Goal: Task Accomplishment & Management: Use online tool/utility

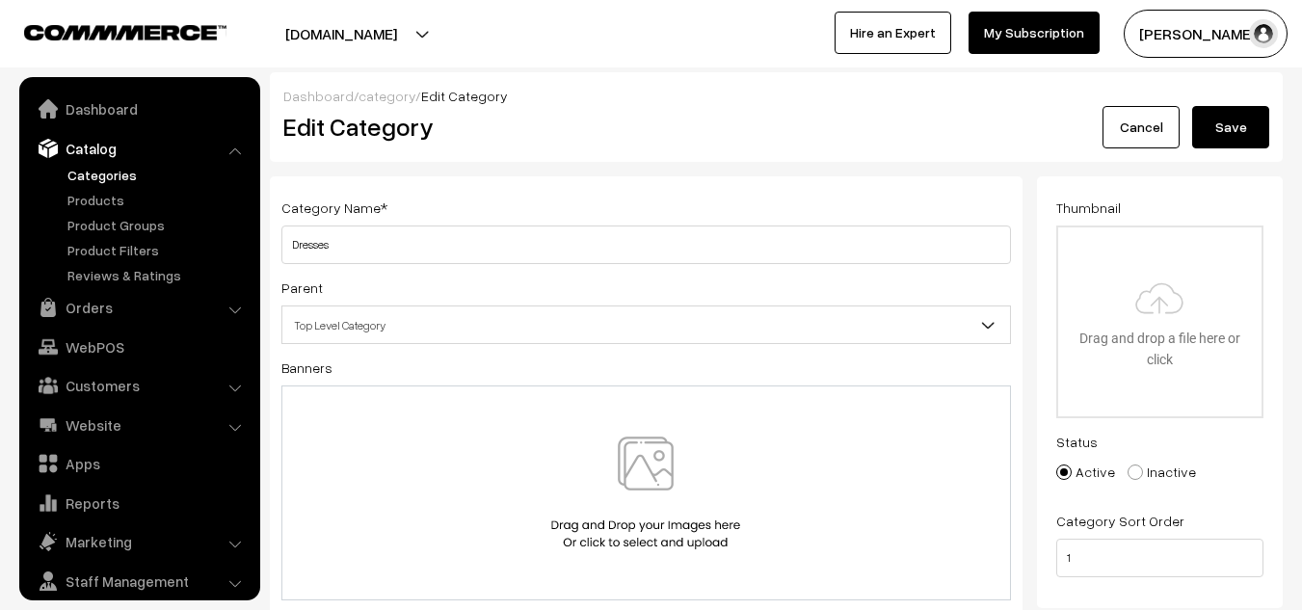
scroll to position [54, 0]
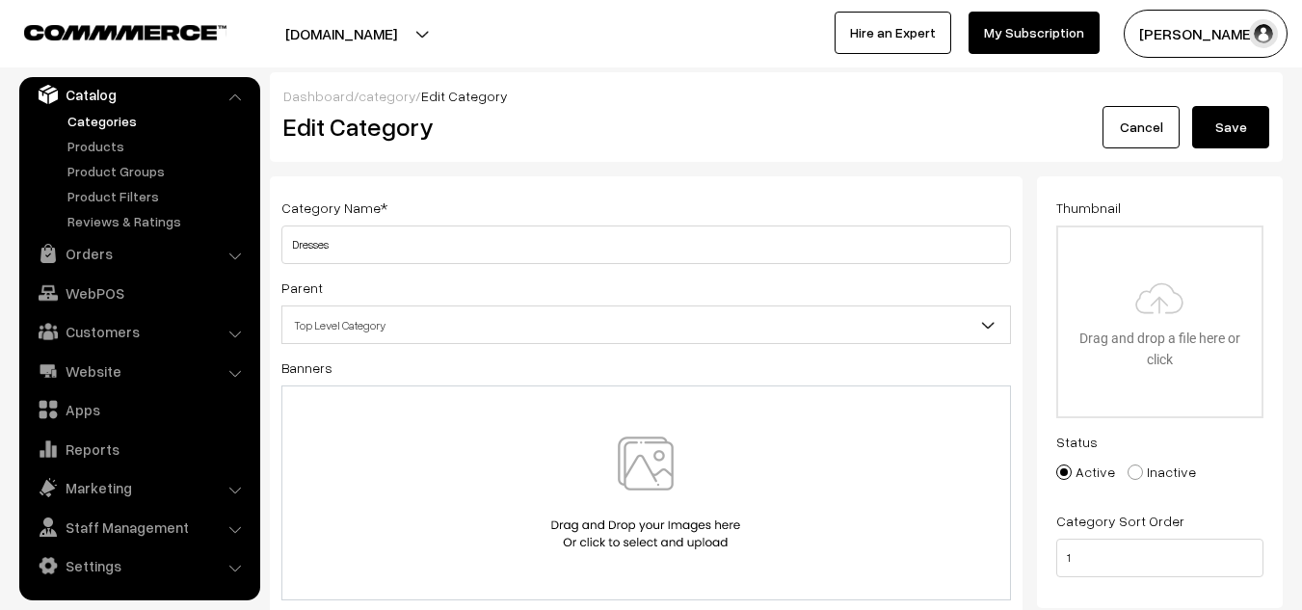
click at [101, 127] on link "Categories" at bounding box center [158, 121] width 191 height 20
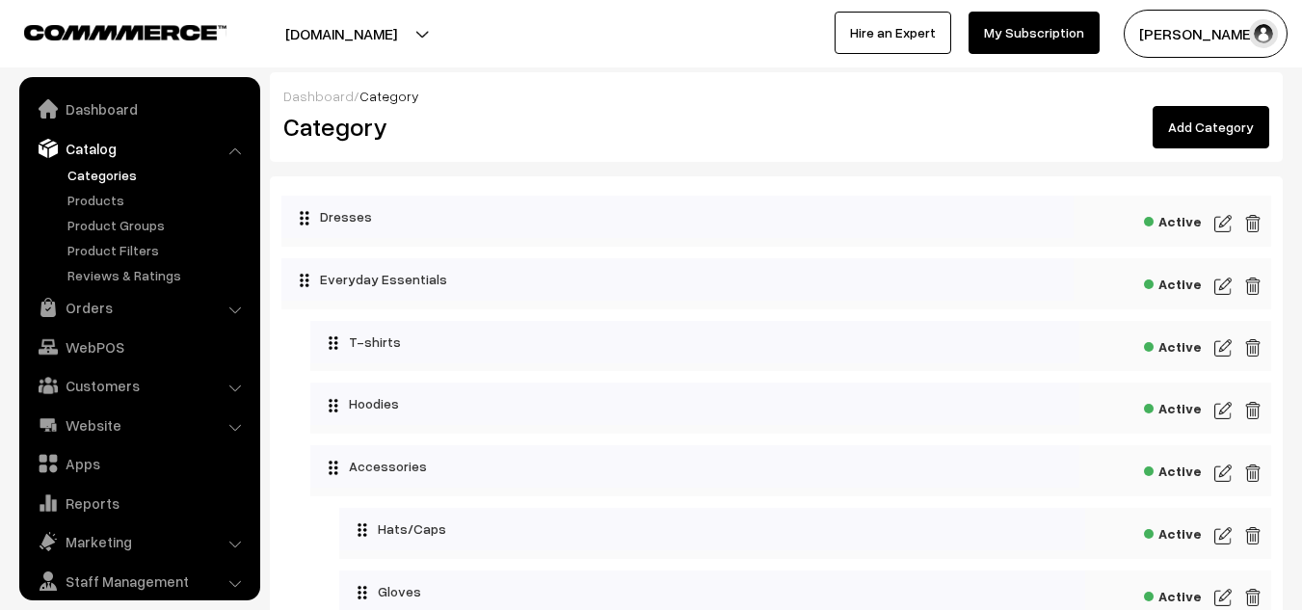
scroll to position [54, 0]
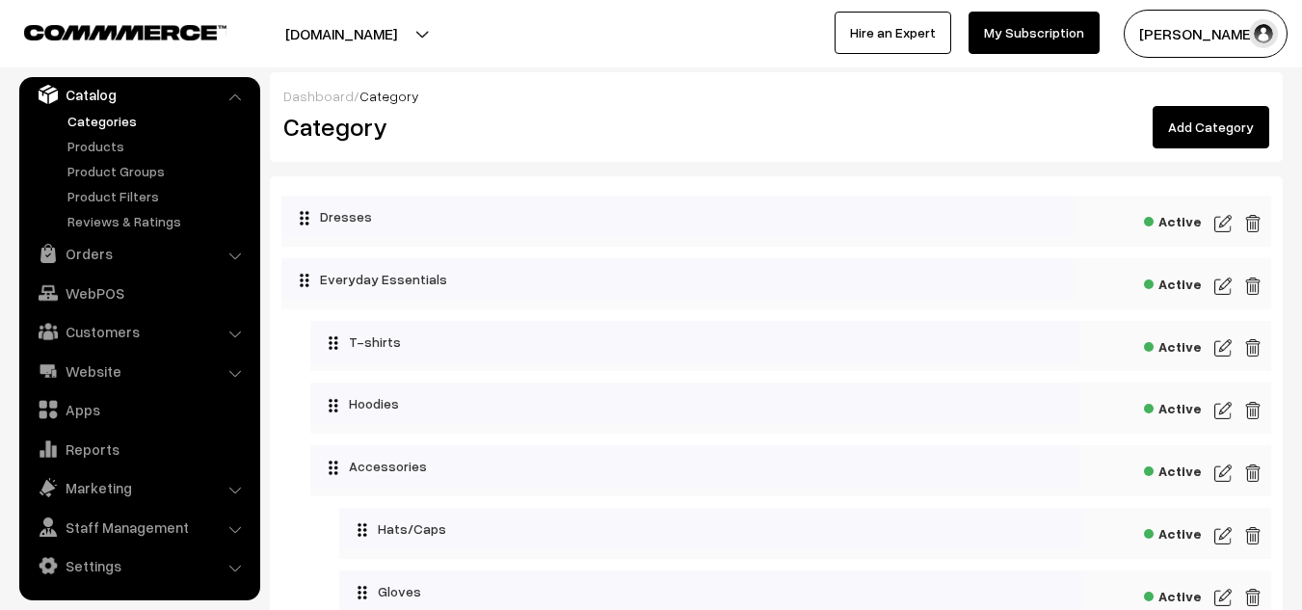
click at [113, 87] on link "Catalog" at bounding box center [138, 94] width 229 height 35
click at [106, 91] on link "Catalog" at bounding box center [138, 94] width 229 height 35
click at [359, 42] on button "[DOMAIN_NAME]" at bounding box center [341, 34] width 247 height 48
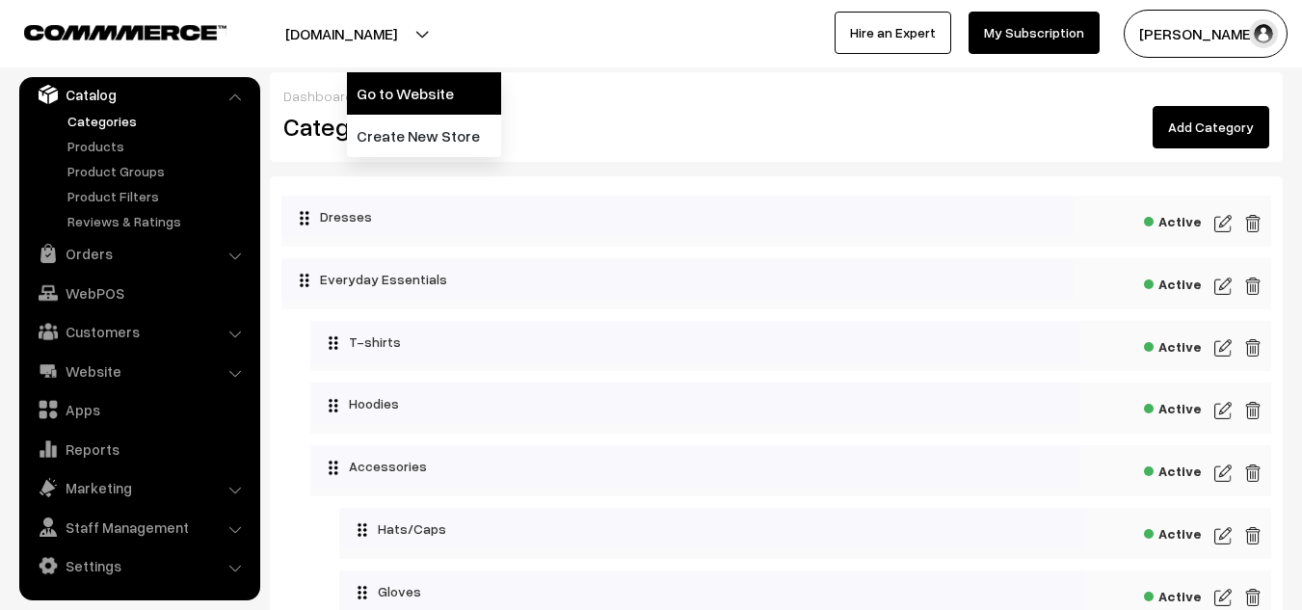
click at [385, 93] on link "Go to Website" at bounding box center [424, 93] width 154 height 42
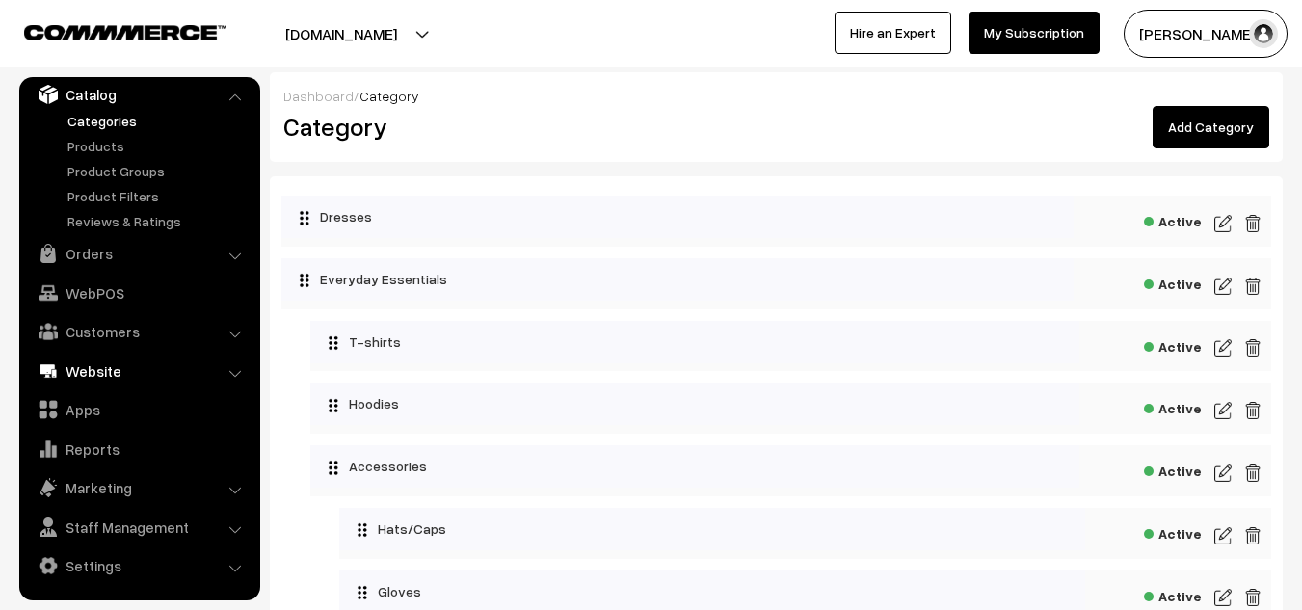
click at [90, 366] on link "Website" at bounding box center [138, 371] width 229 height 35
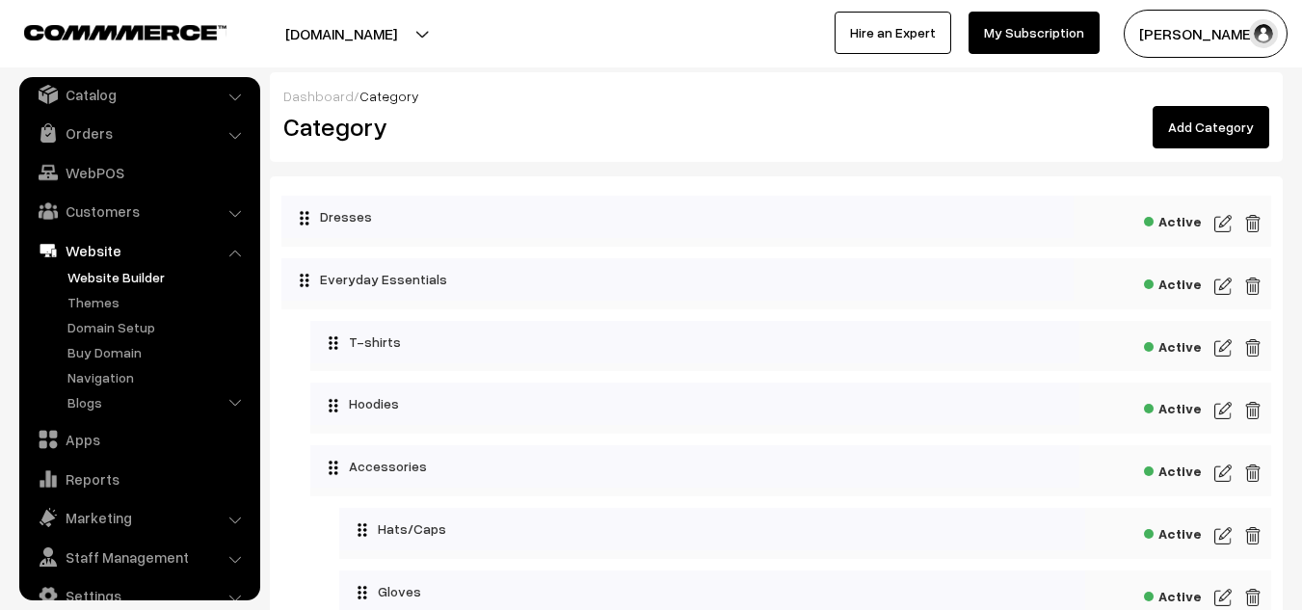
click at [135, 269] on link "Website Builder" at bounding box center [158, 277] width 191 height 20
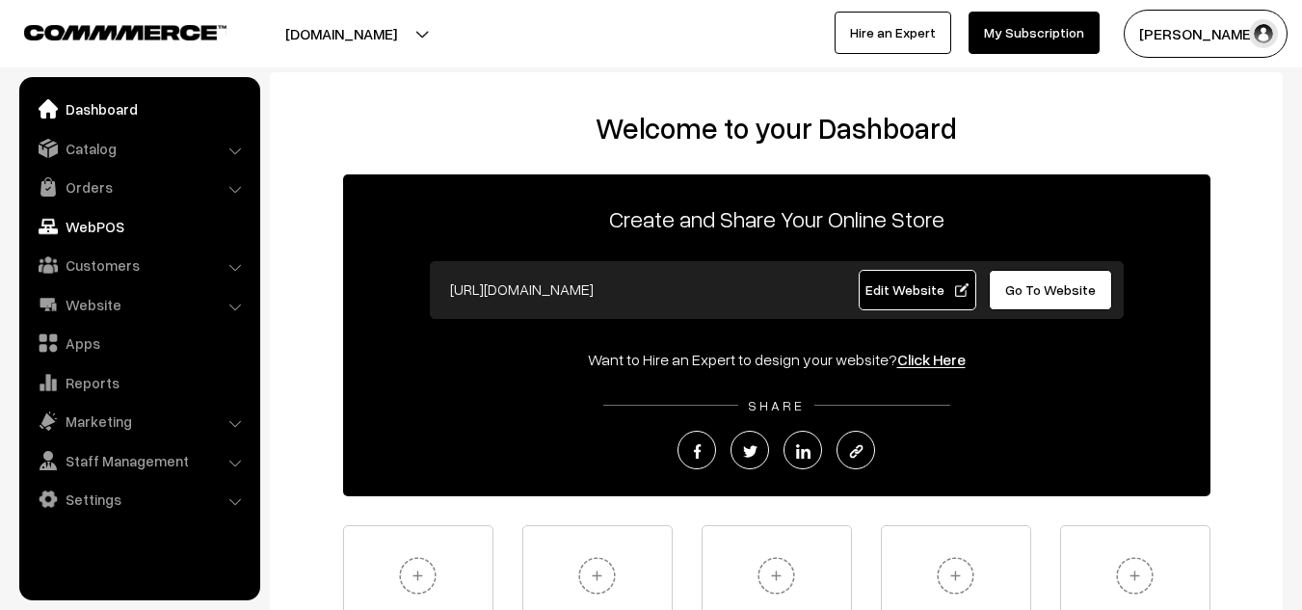
click at [149, 233] on link "WebPOS" at bounding box center [138, 226] width 229 height 35
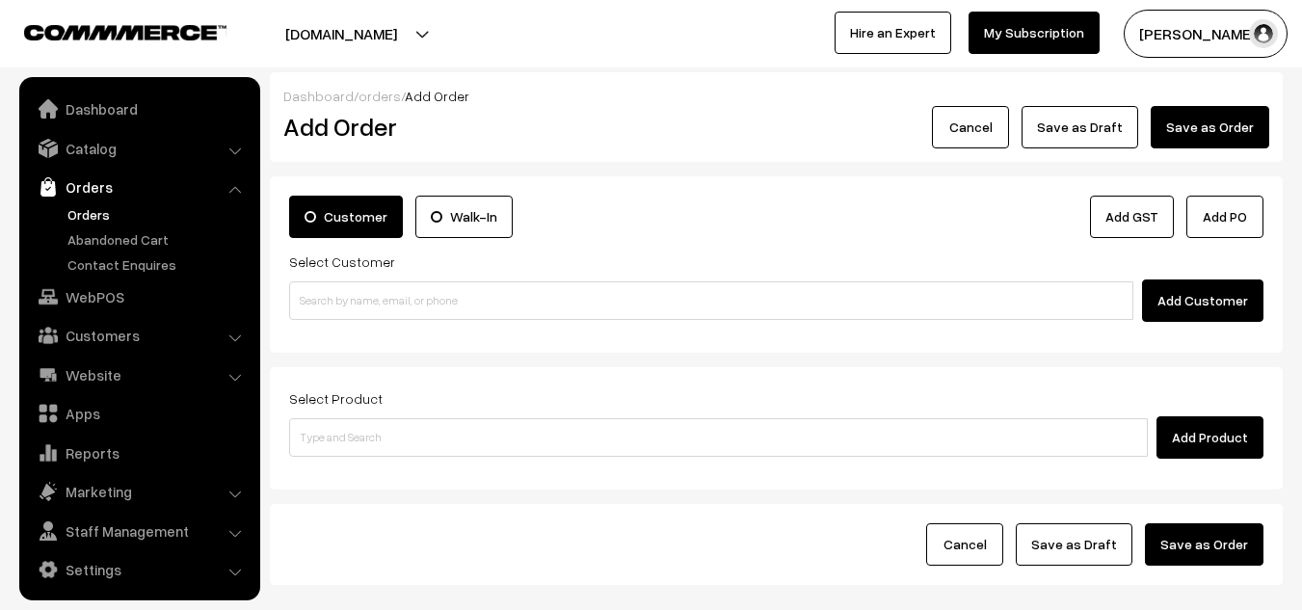
scroll to position [6, 0]
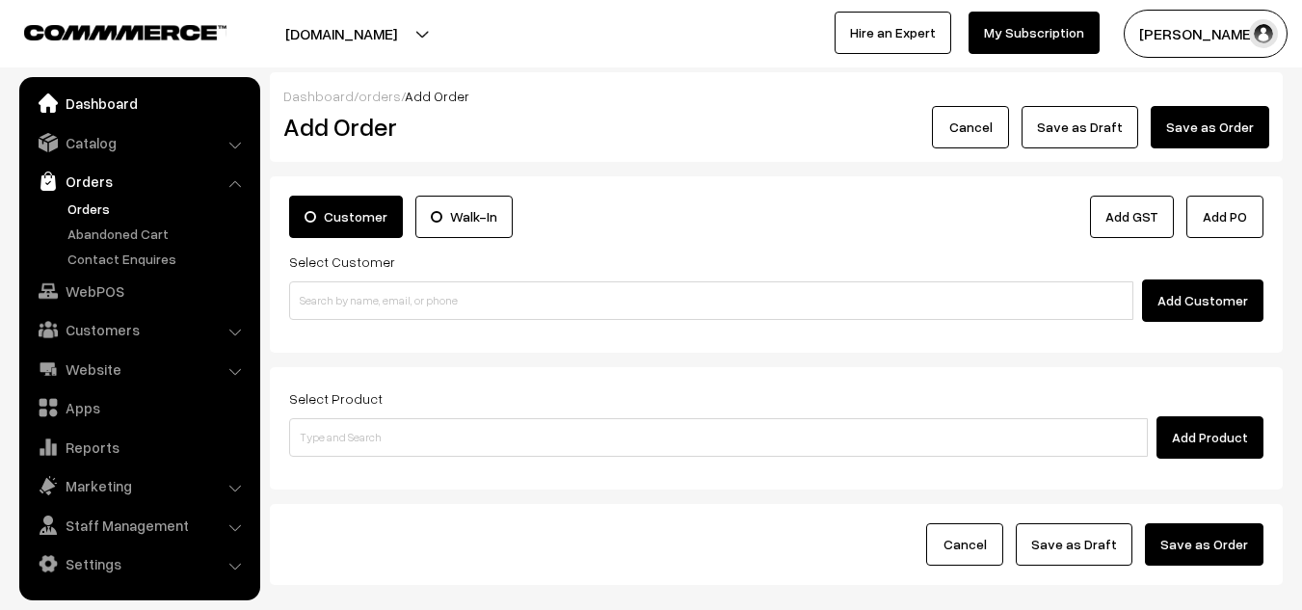
click at [104, 115] on link "Dashboard" at bounding box center [138, 103] width 229 height 35
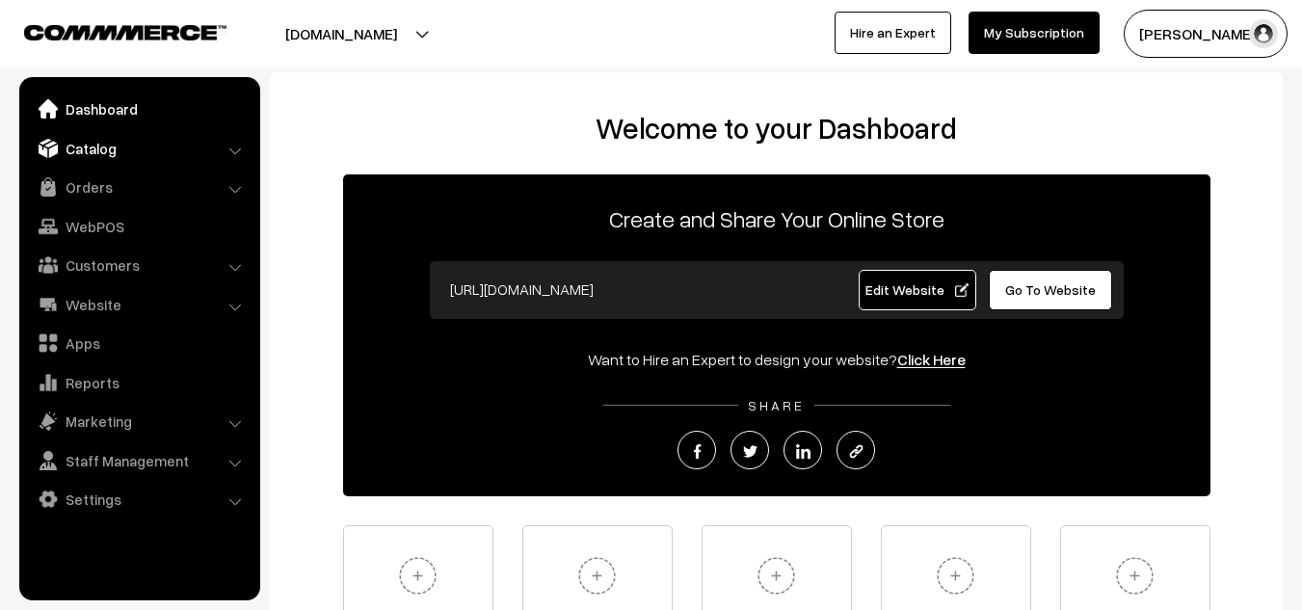
click at [103, 155] on link "Catalog" at bounding box center [138, 148] width 229 height 35
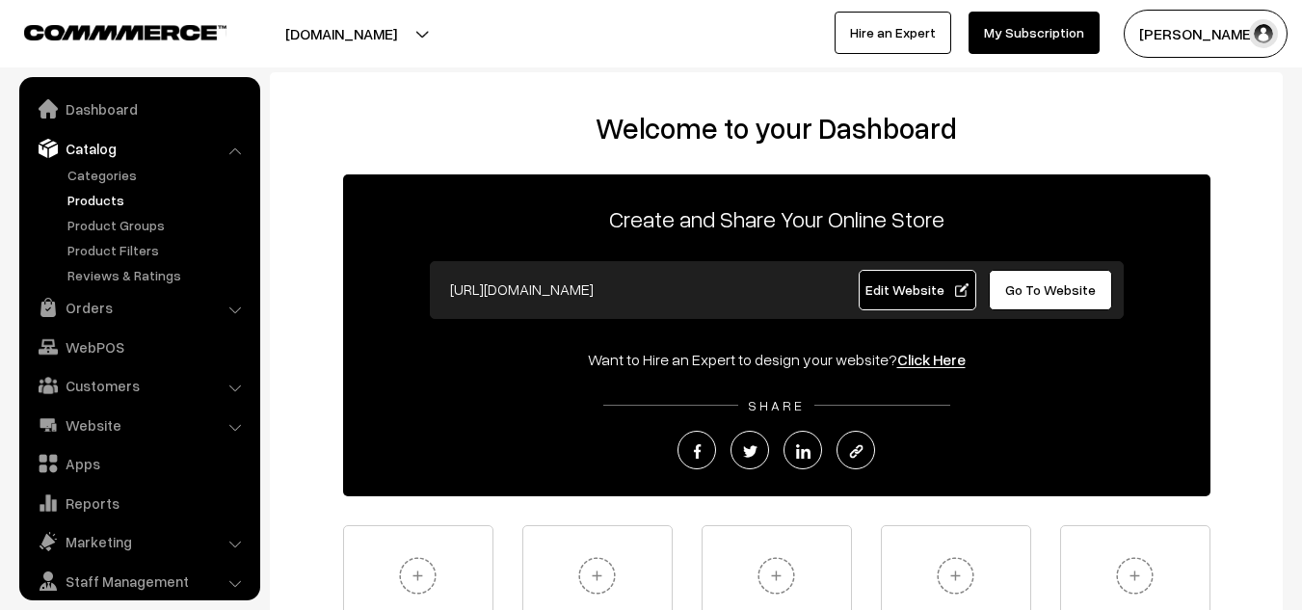
click at [96, 197] on link "Products" at bounding box center [158, 200] width 191 height 20
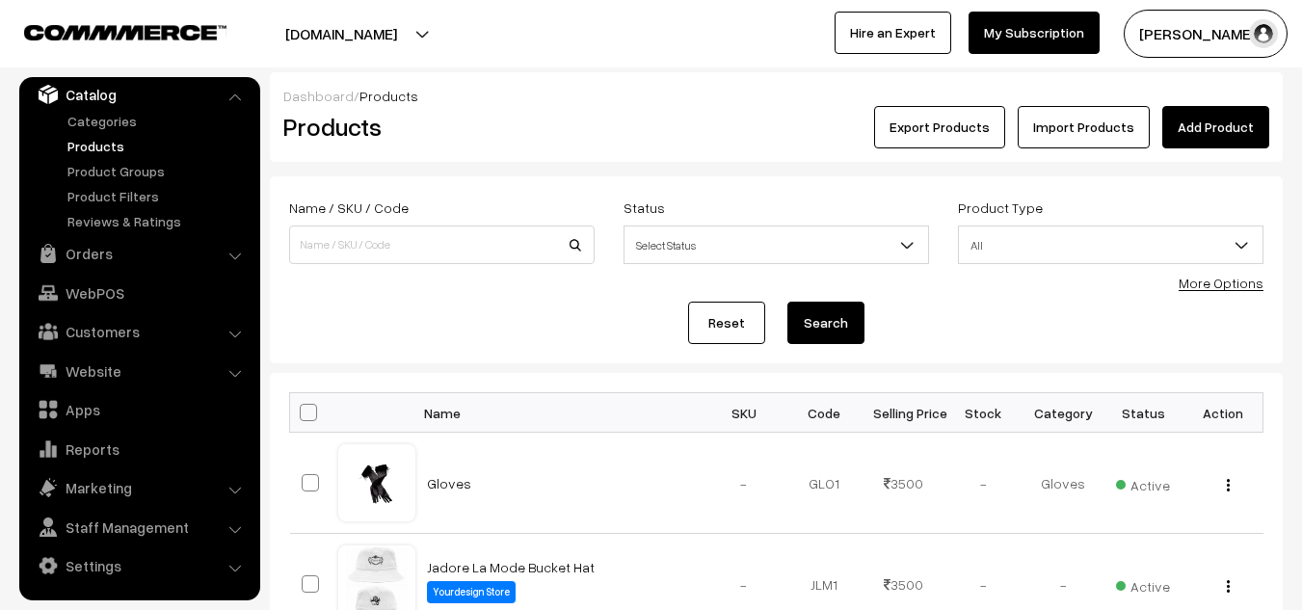
click at [1095, 141] on link "Import Products" at bounding box center [1084, 127] width 132 height 42
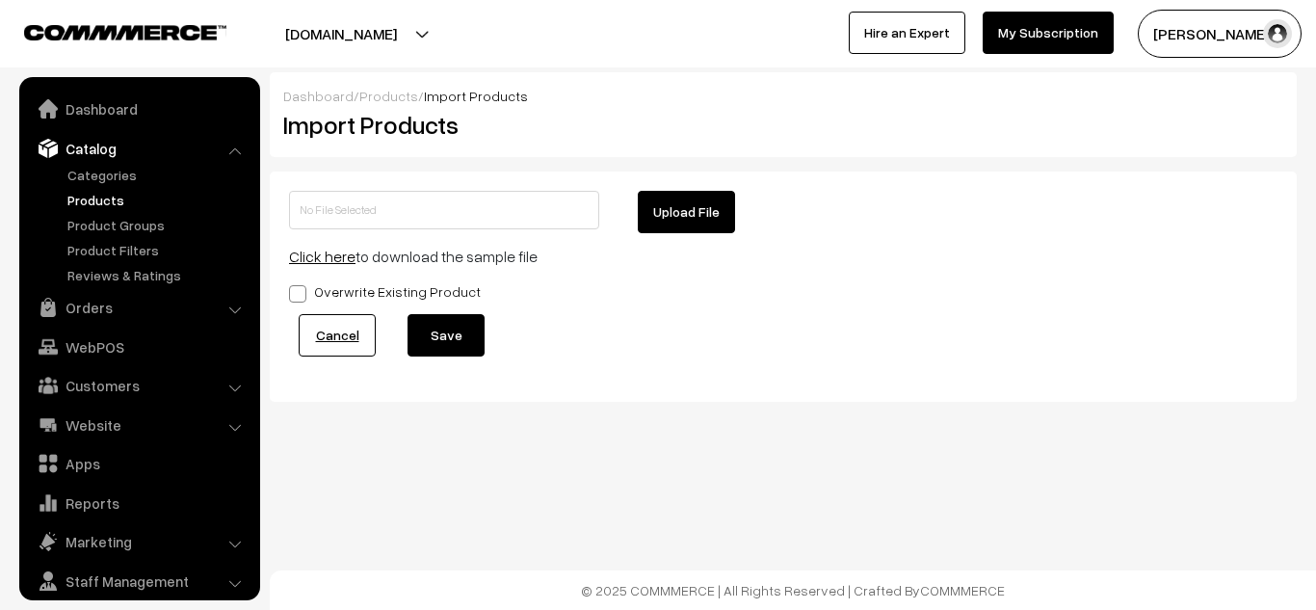
scroll to position [54, 0]
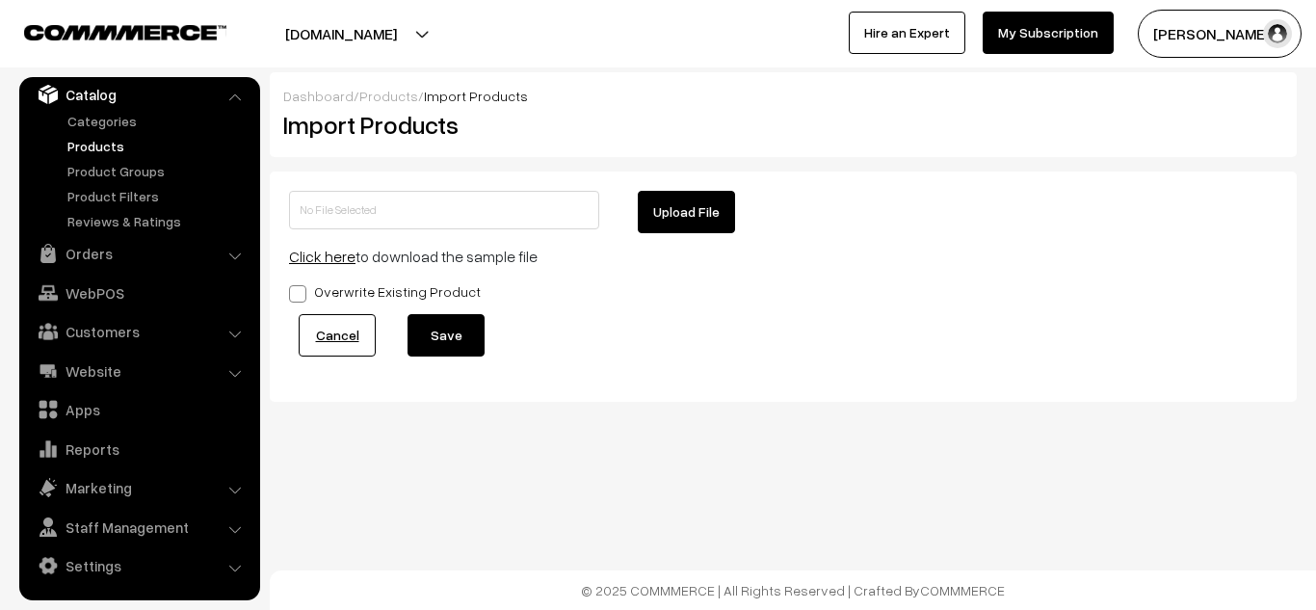
click at [699, 202] on button "Upload File" at bounding box center [686, 212] width 97 height 42
type input "1755867462-product-export.zip"
click at [446, 328] on button "Save" at bounding box center [446, 335] width 77 height 42
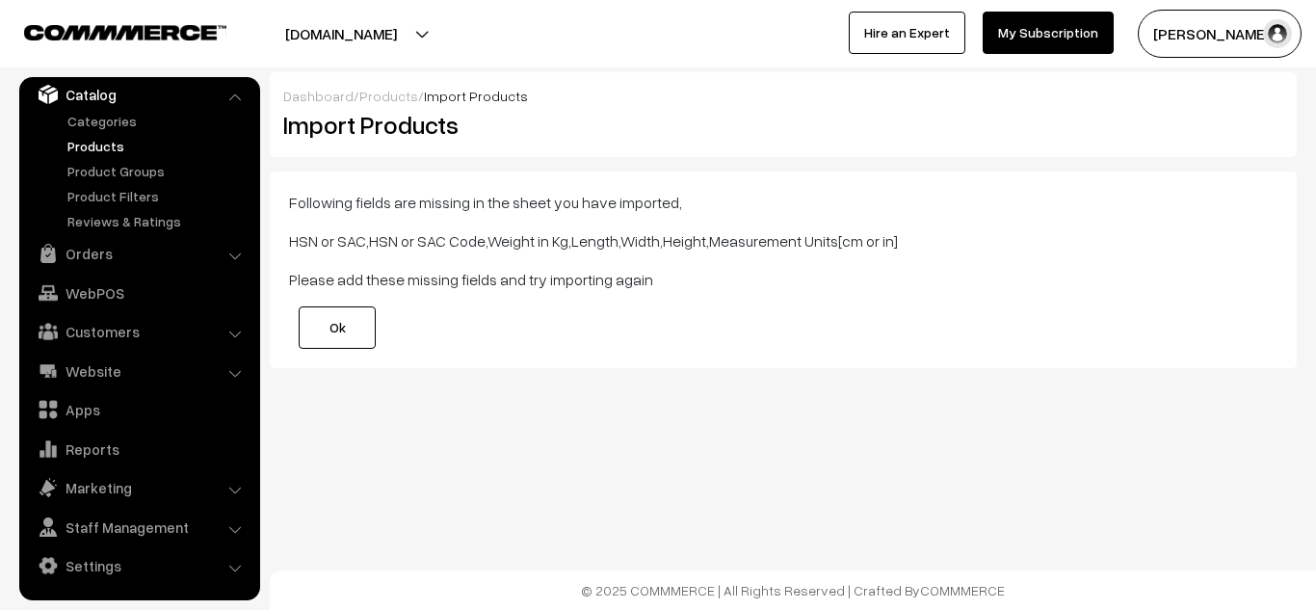
click at [344, 324] on link "Ok" at bounding box center [337, 327] width 77 height 42
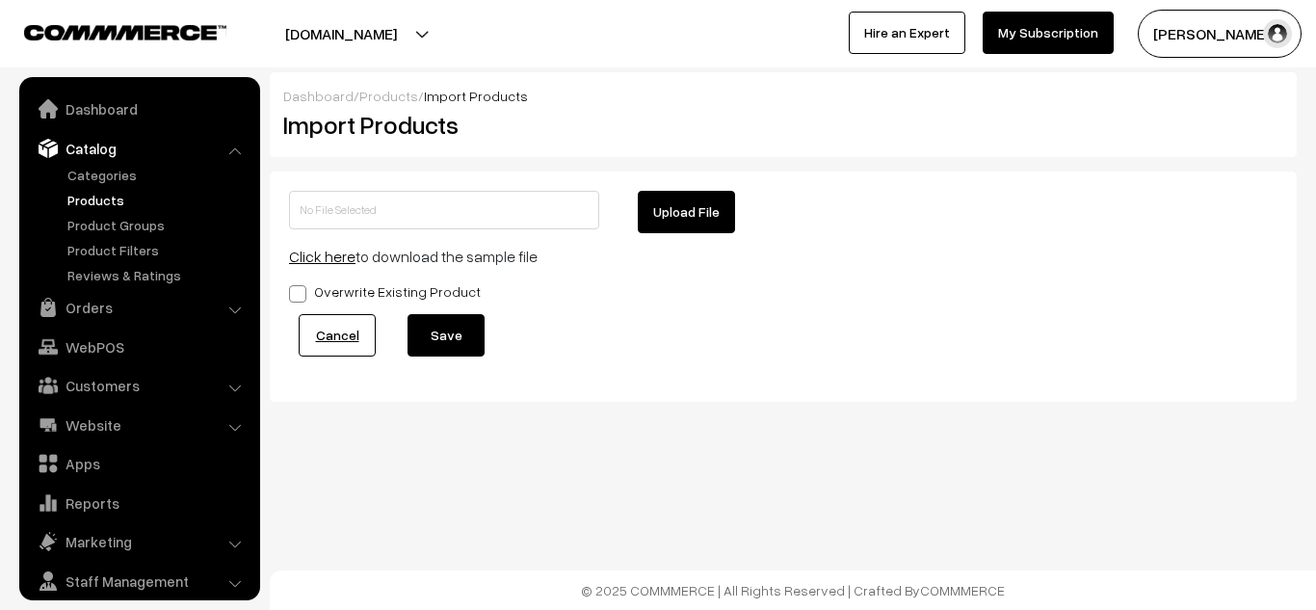
scroll to position [54, 0]
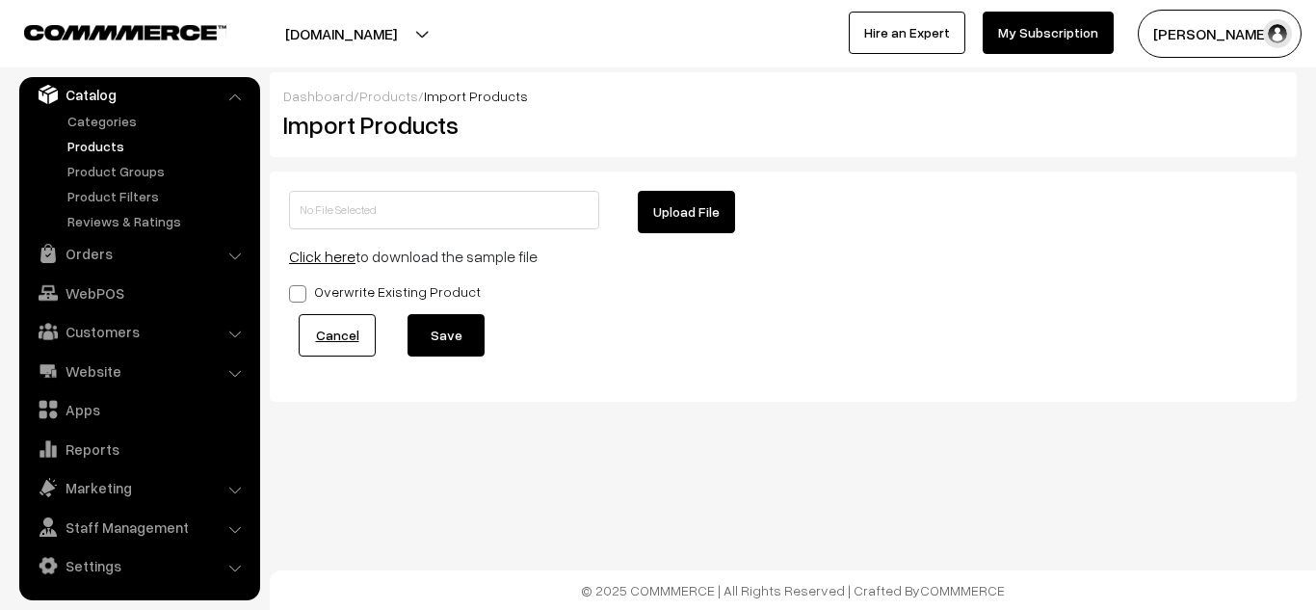
click at [672, 207] on button "Upload File" at bounding box center [686, 212] width 97 height 42
type input "1755867462-product-export.zip"
click at [679, 212] on button "Upload File" at bounding box center [686, 212] width 97 height 42
click at [445, 336] on button "Save" at bounding box center [446, 335] width 77 height 42
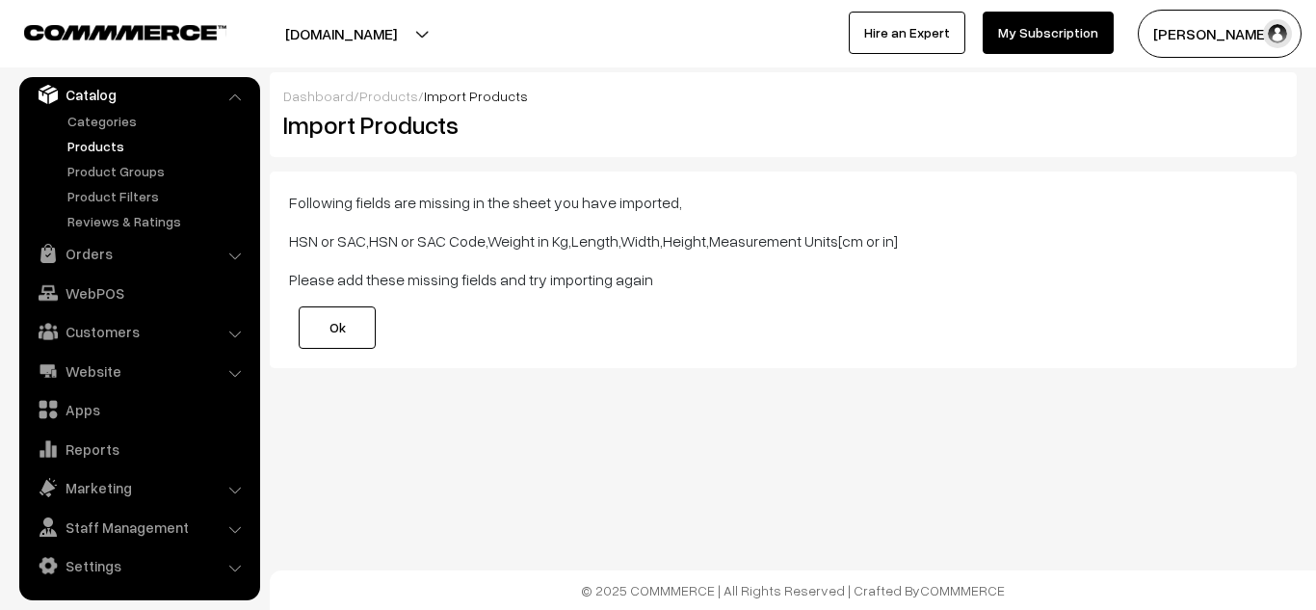
click at [358, 340] on link "Ok" at bounding box center [337, 327] width 77 height 42
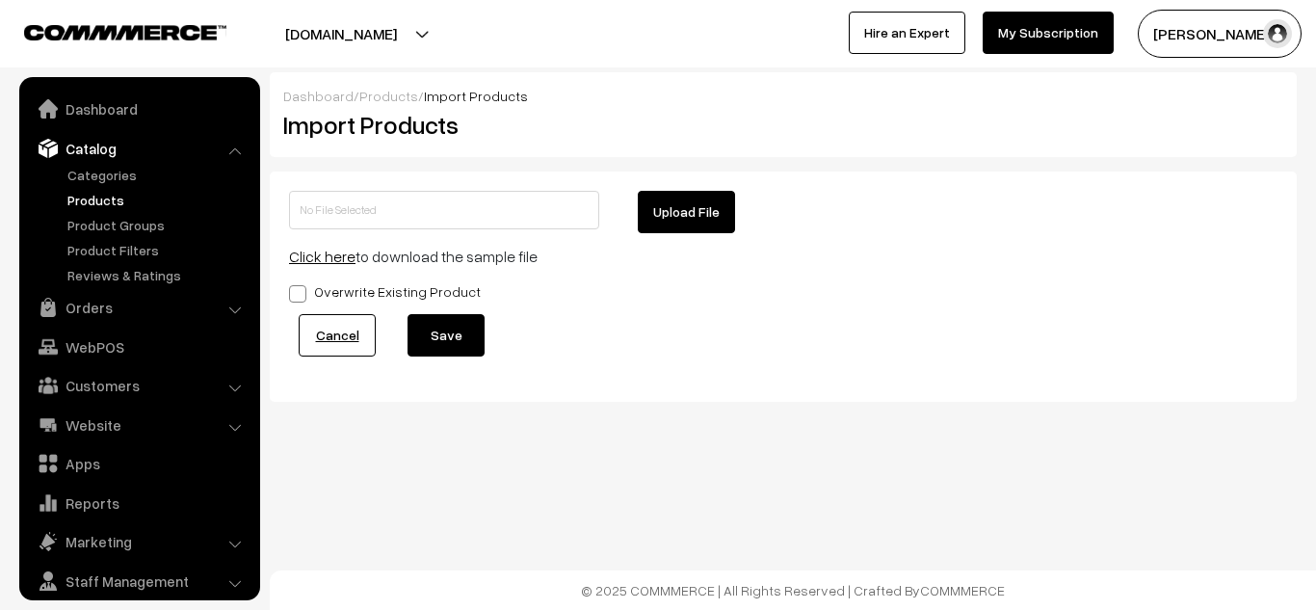
scroll to position [54, 0]
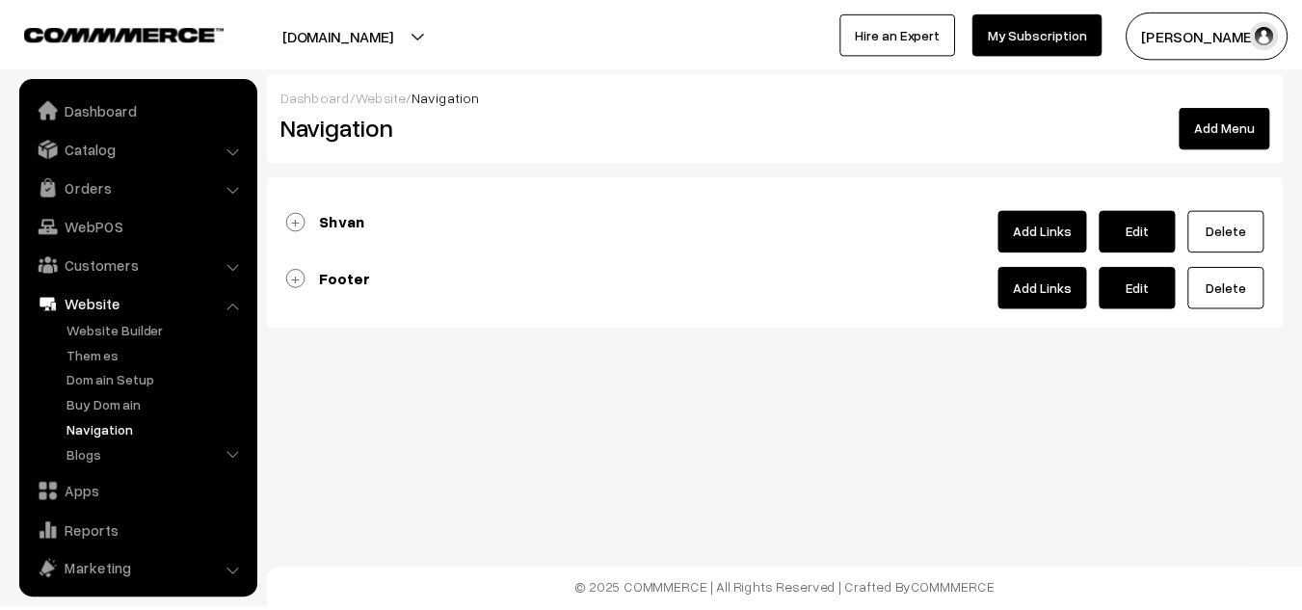
scroll to position [86, 0]
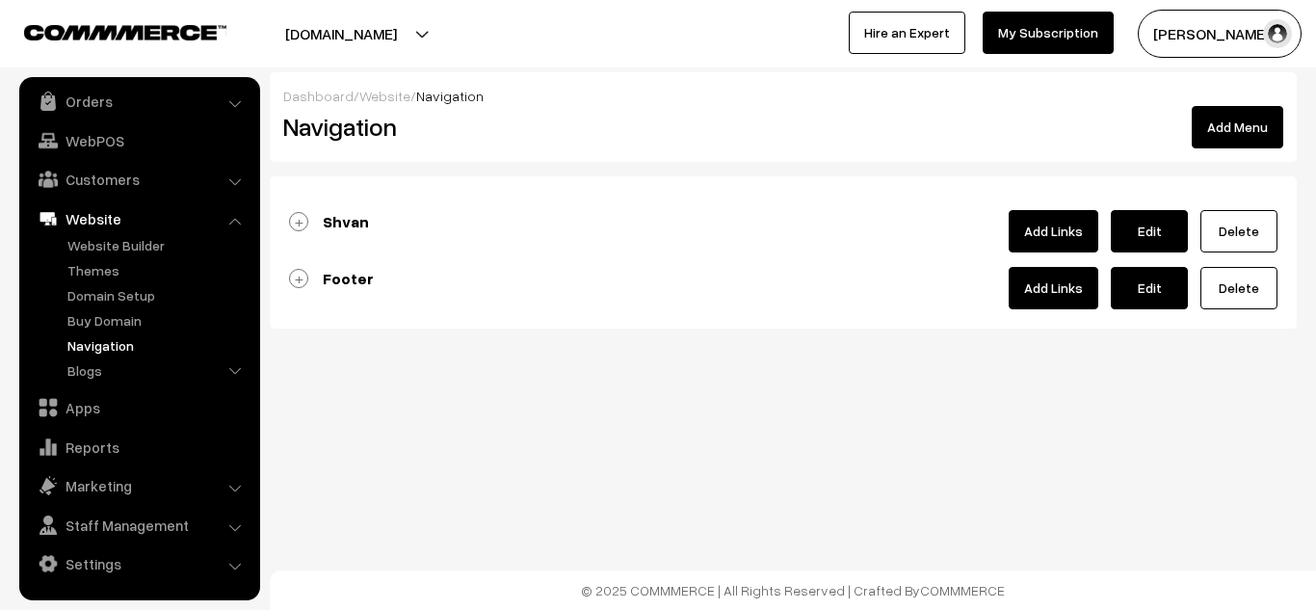
click at [297, 280] on link "Footer" at bounding box center [331, 278] width 85 height 19
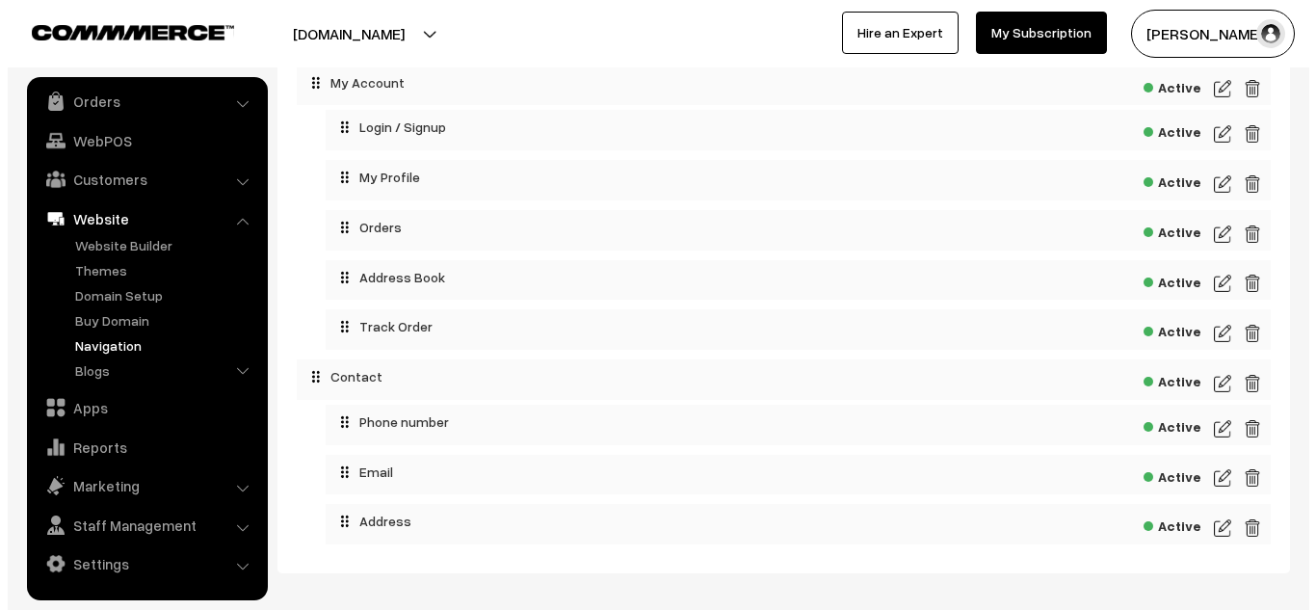
scroll to position [632, 0]
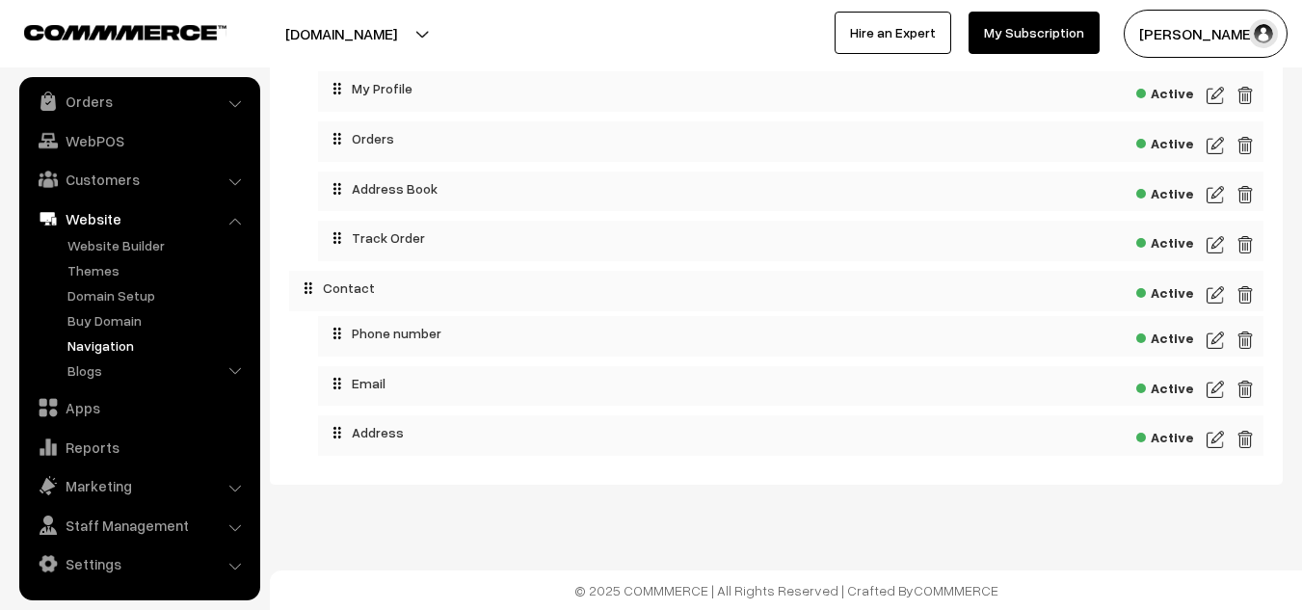
click at [1246, 441] on img at bounding box center [1244, 439] width 17 height 23
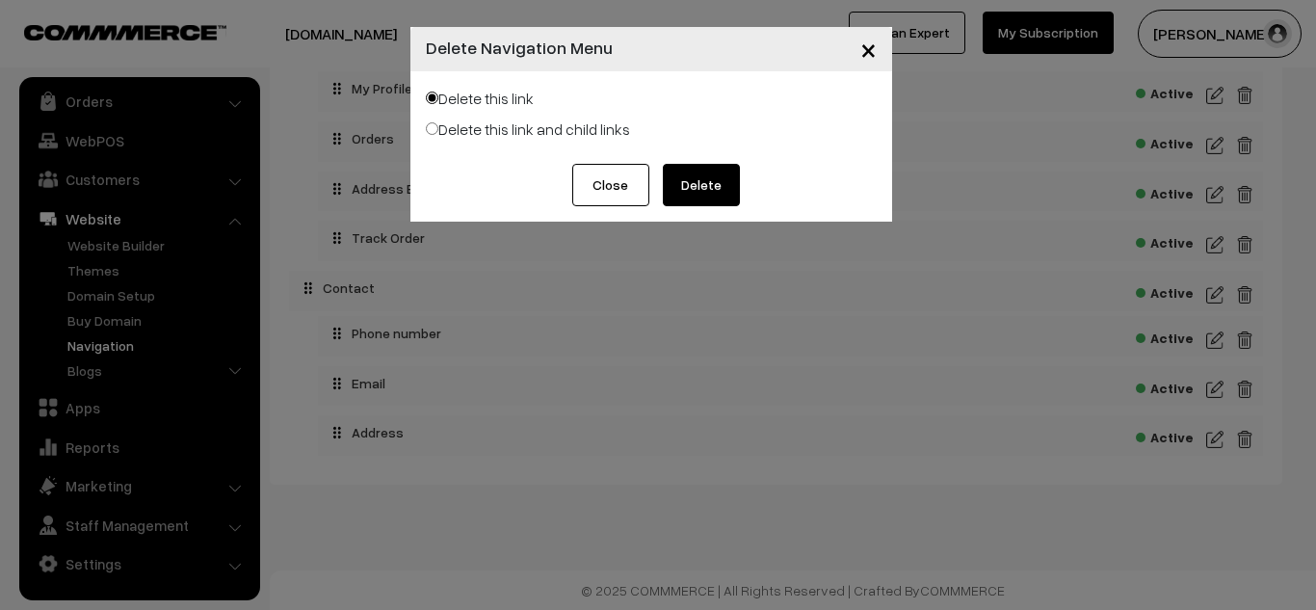
click at [698, 186] on button "Delete" at bounding box center [701, 185] width 77 height 42
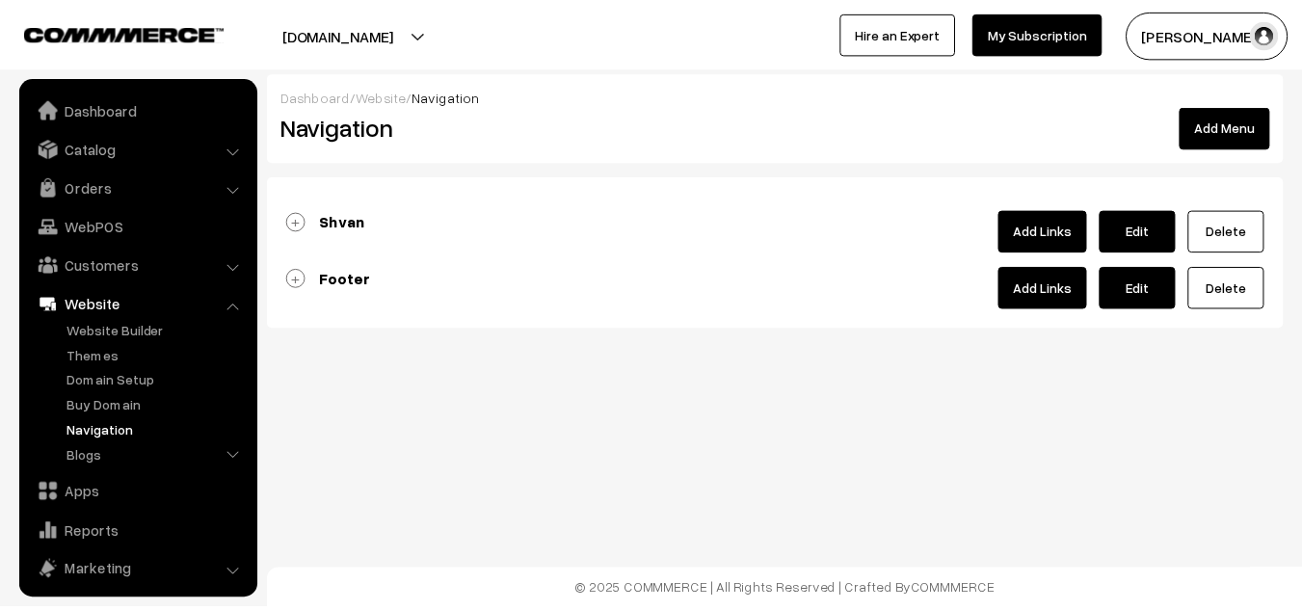
scroll to position [86, 0]
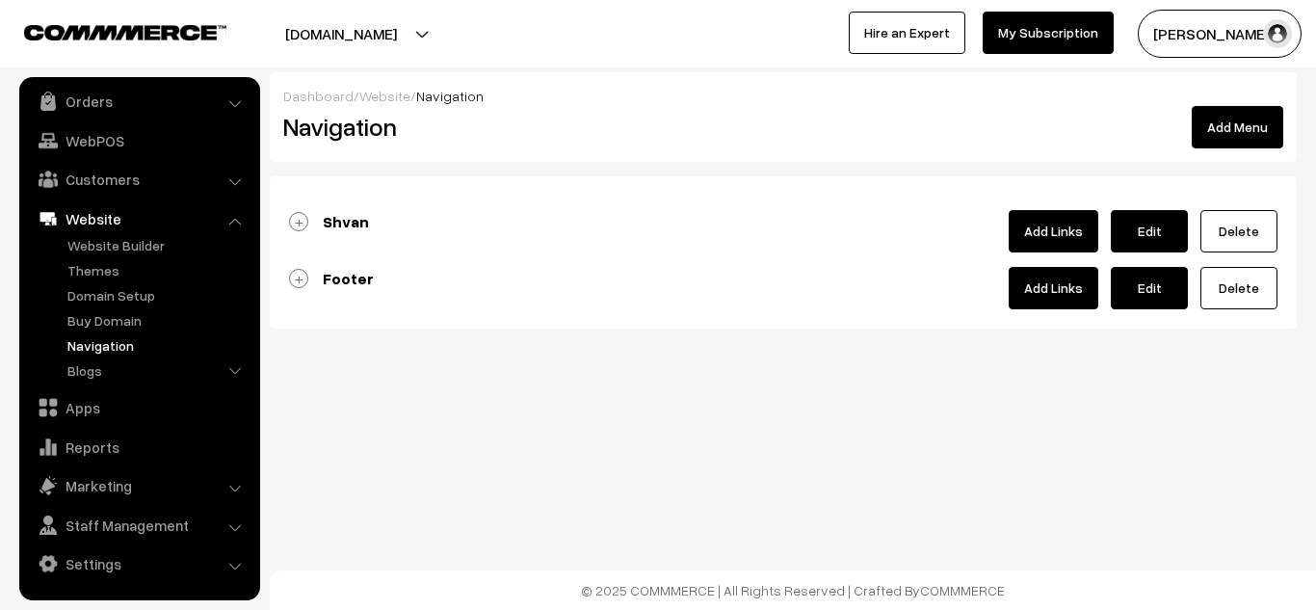
click at [292, 279] on link "Footer" at bounding box center [331, 278] width 85 height 19
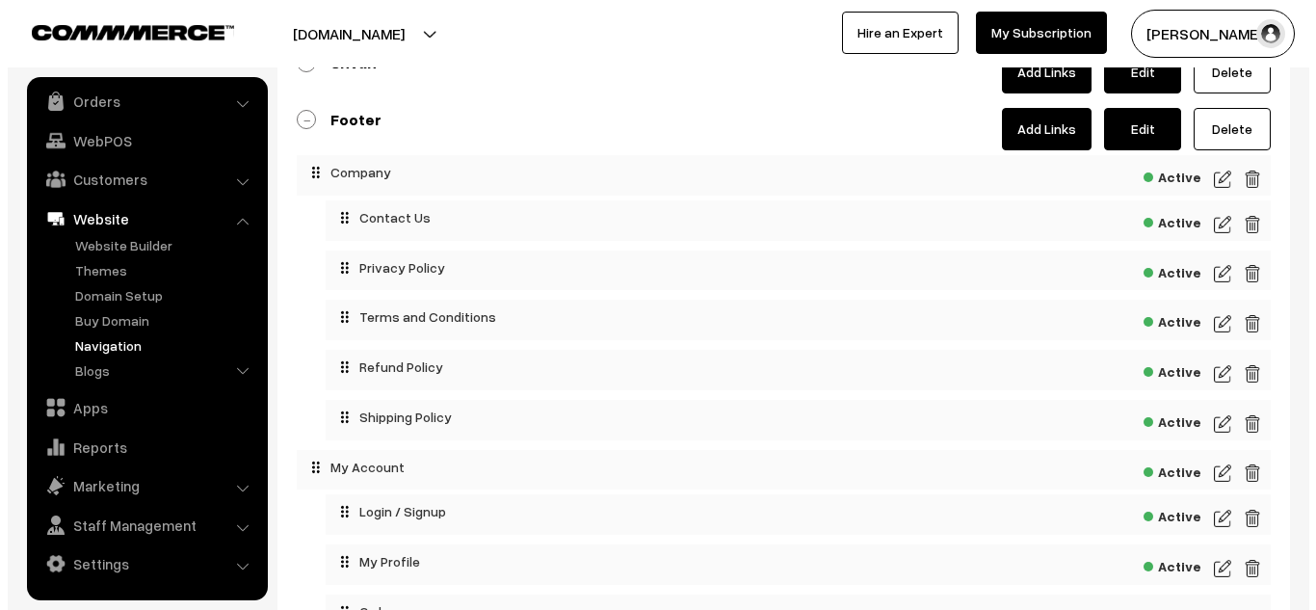
scroll to position [0, 0]
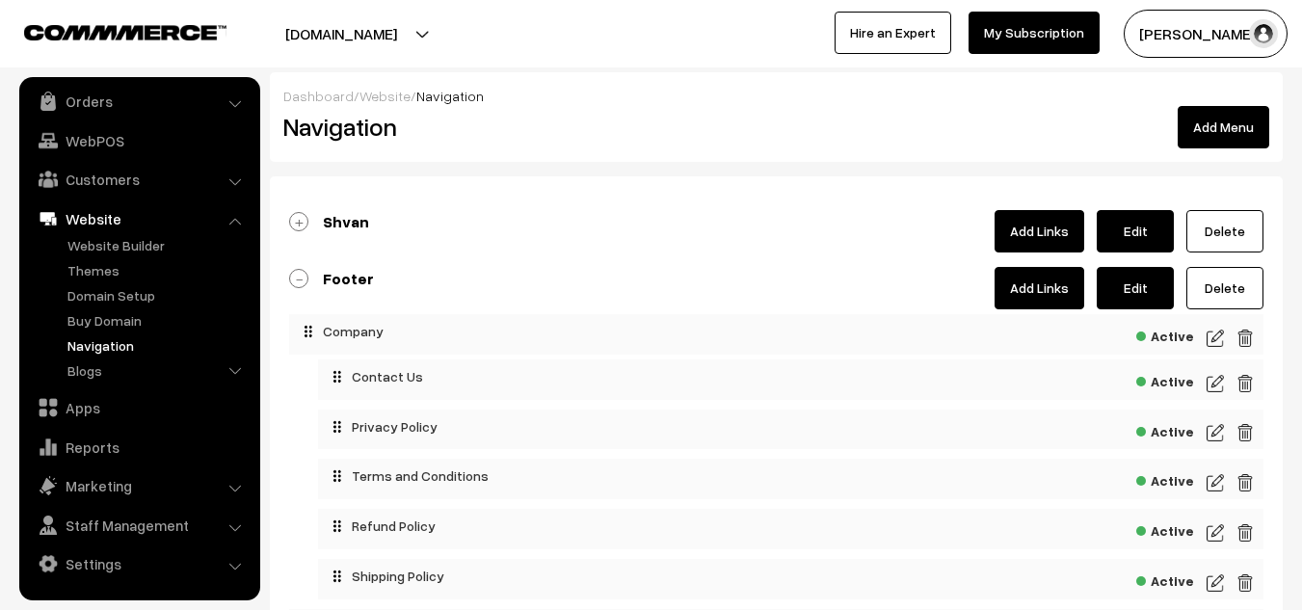
click at [1050, 297] on link "Add Links" at bounding box center [1039, 288] width 90 height 42
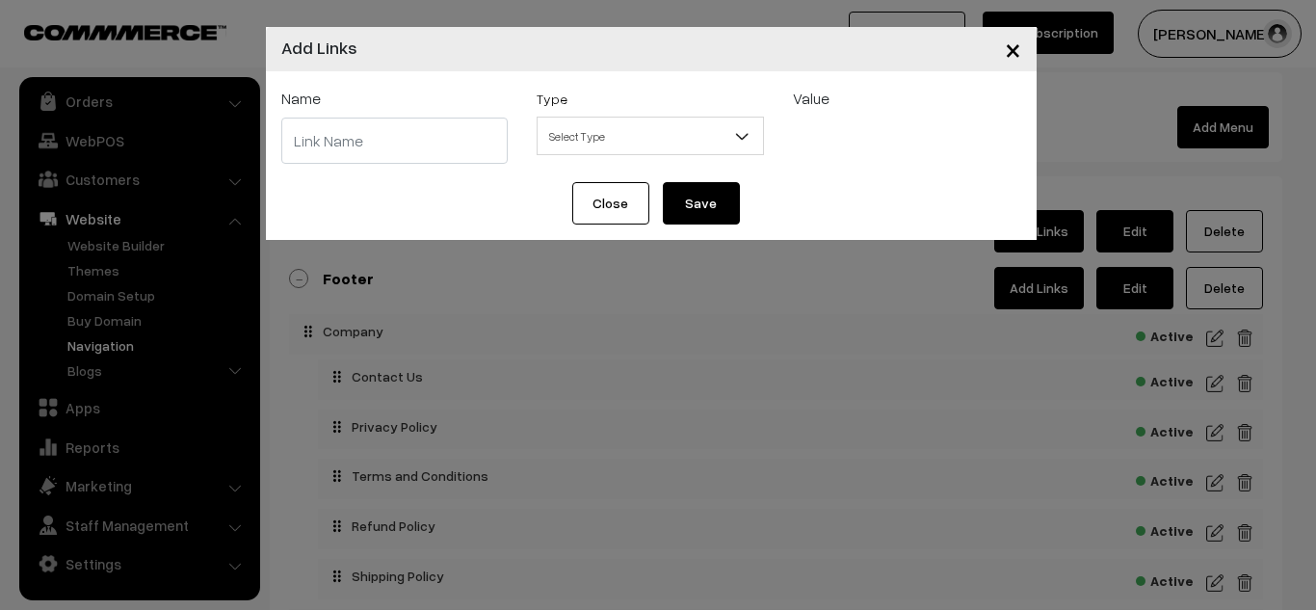
click at [450, 160] on input "text" at bounding box center [394, 141] width 227 height 46
type input "About Us"
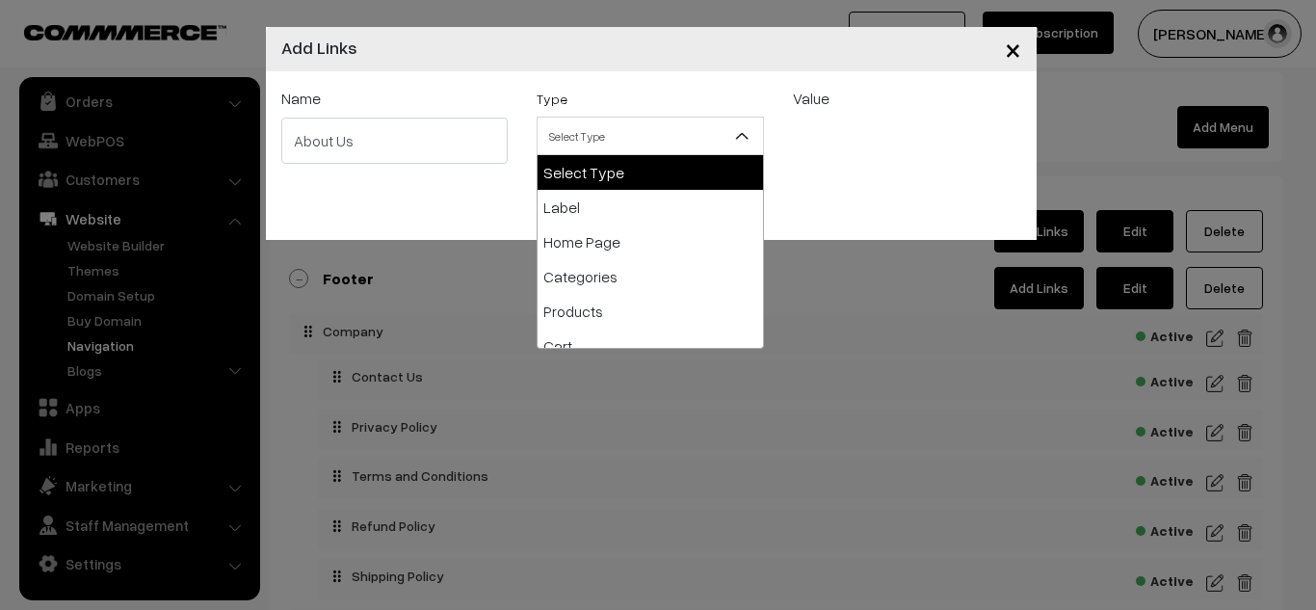
click at [672, 132] on span "Select Type" at bounding box center [650, 136] width 225 height 34
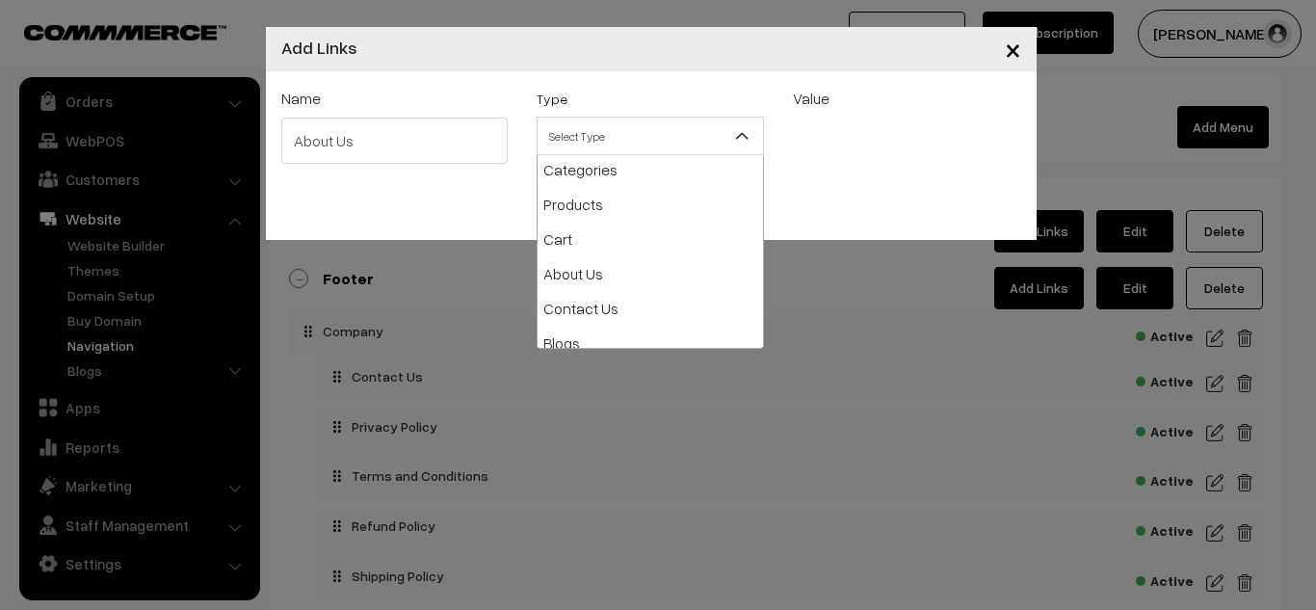
scroll to position [143, 0]
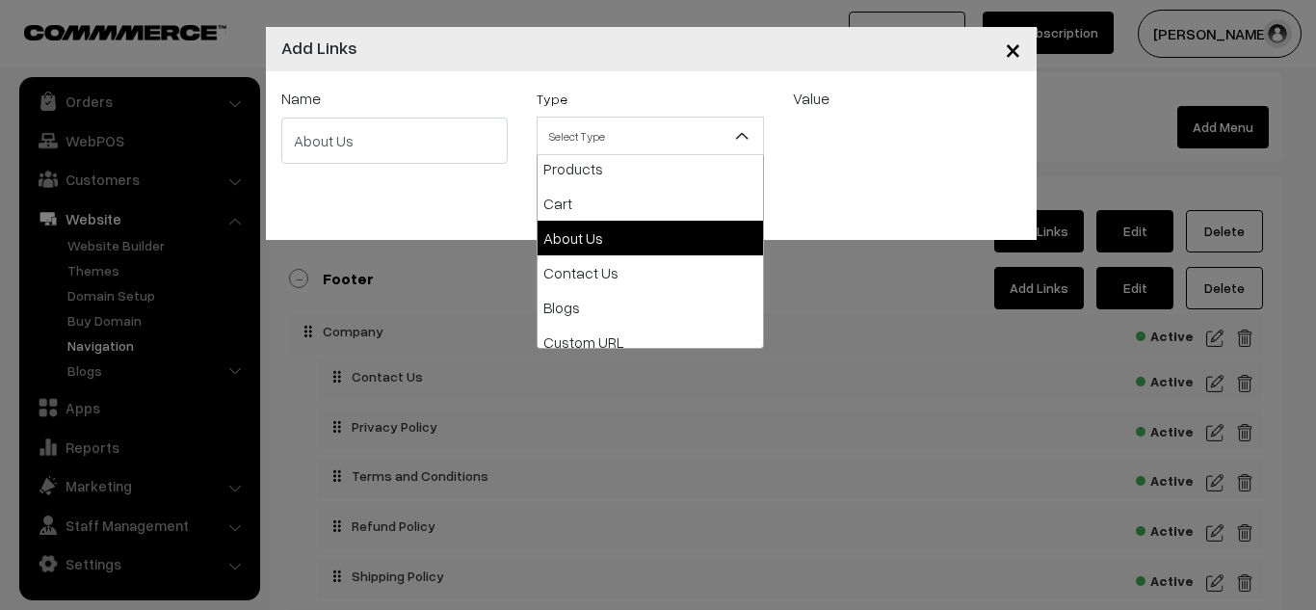
select select "about-us"
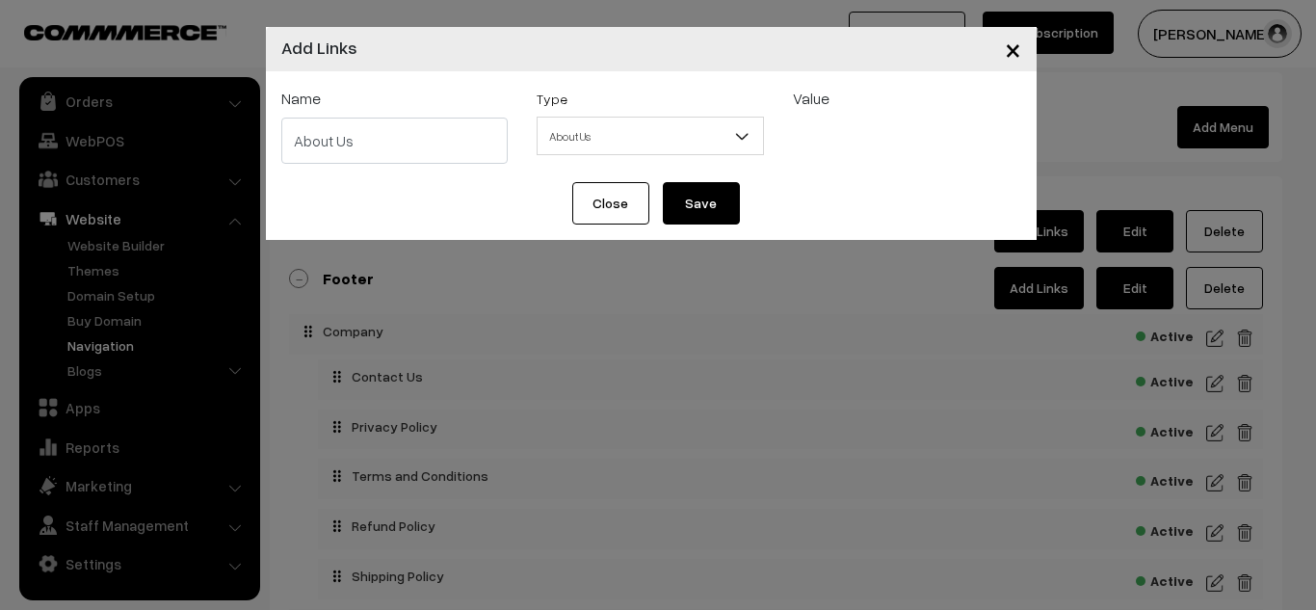
click at [703, 191] on button "Save" at bounding box center [701, 203] width 77 height 42
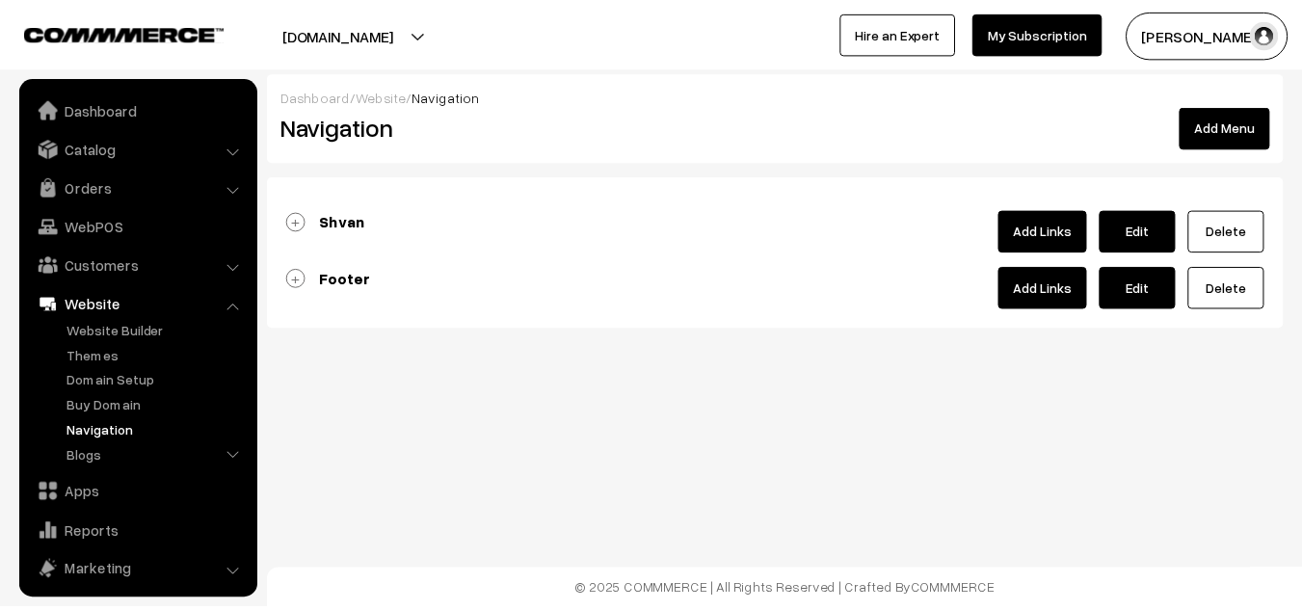
scroll to position [86, 0]
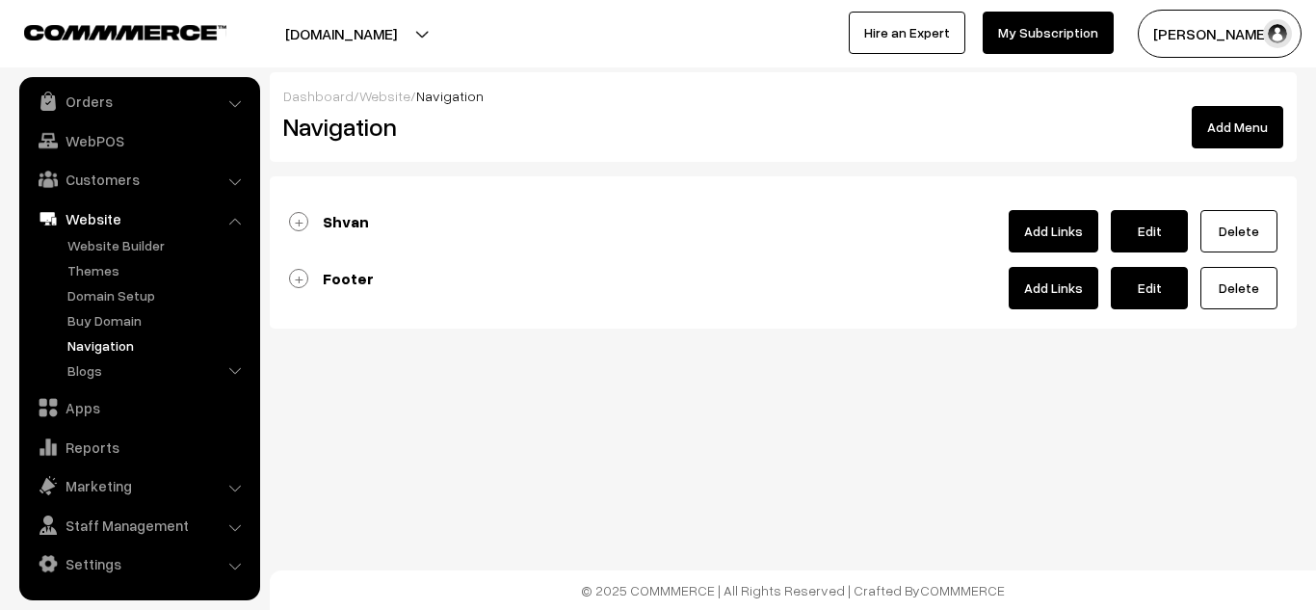
click at [365, 280] on b "Footer" at bounding box center [348, 278] width 51 height 19
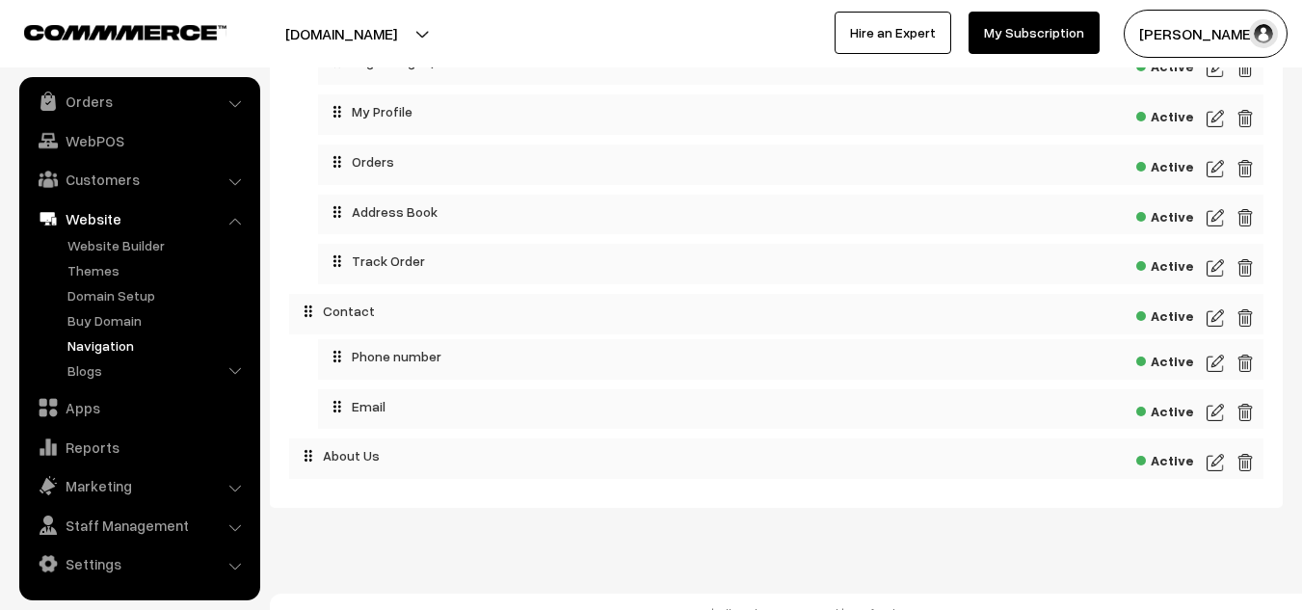
scroll to position [610, 0]
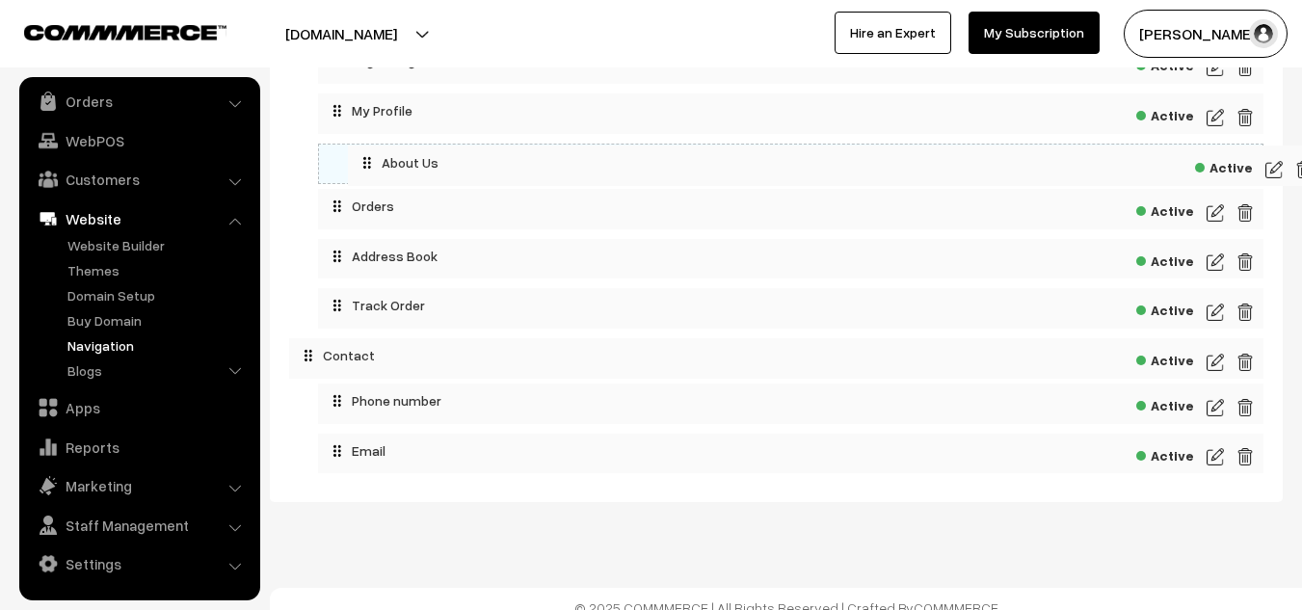
drag, startPoint x: 333, startPoint y: 455, endPoint x: 390, endPoint y: 153, distance: 306.9
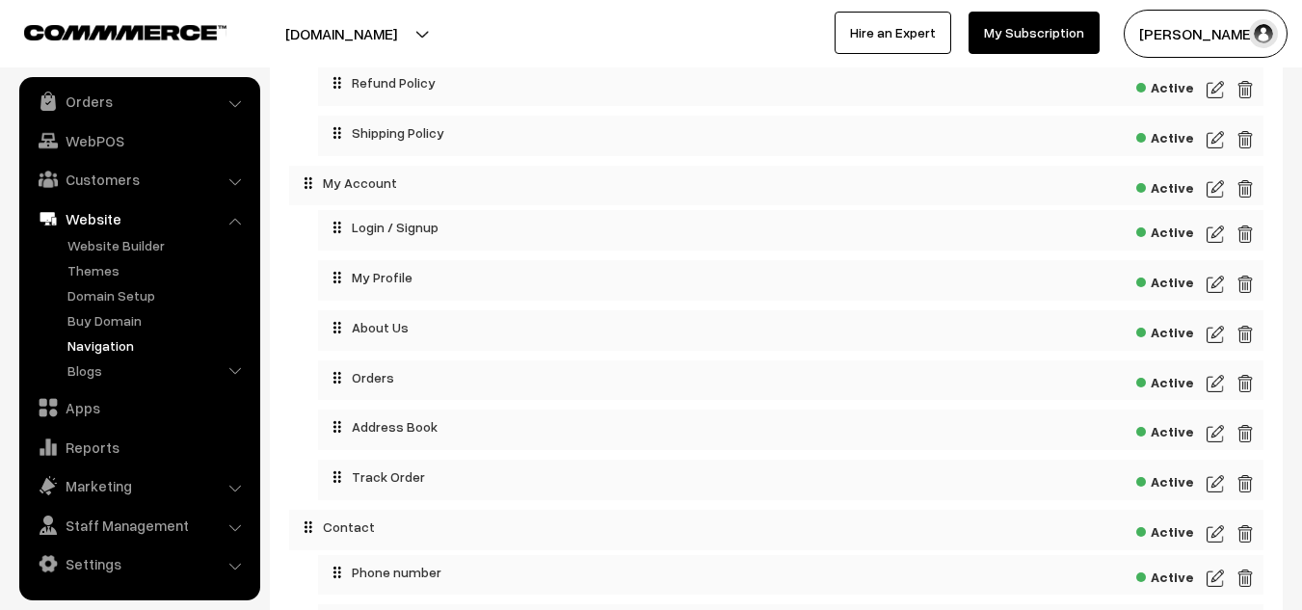
scroll to position [441, 0]
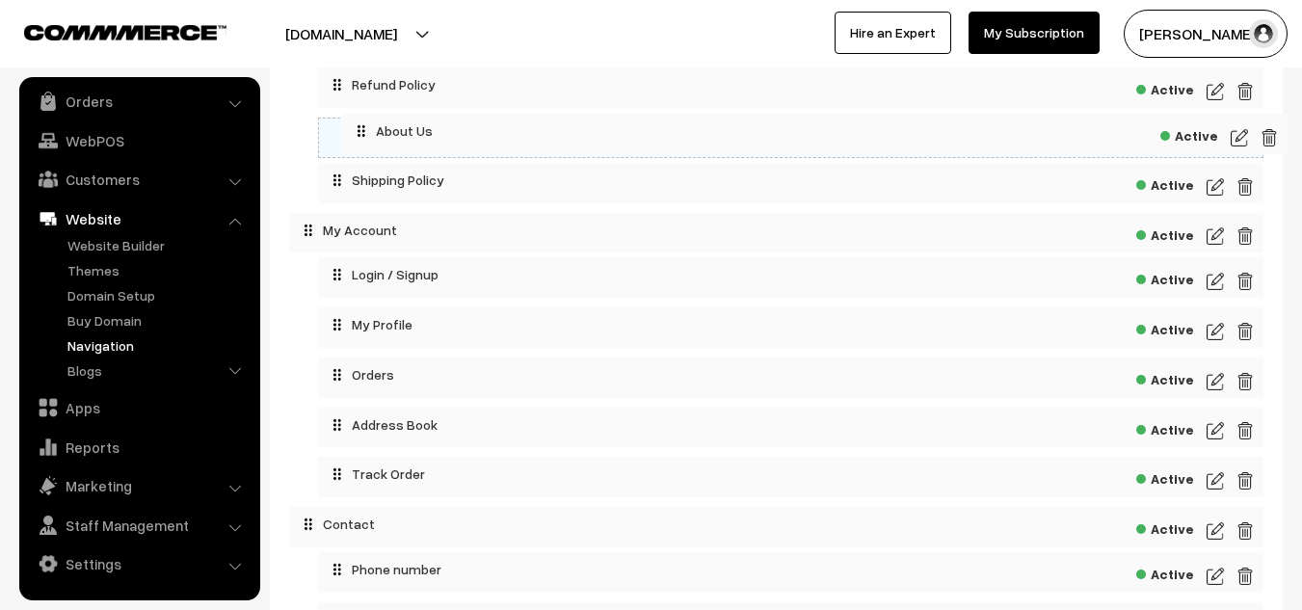
drag, startPoint x: 368, startPoint y: 335, endPoint x: 392, endPoint y: 132, distance: 204.8
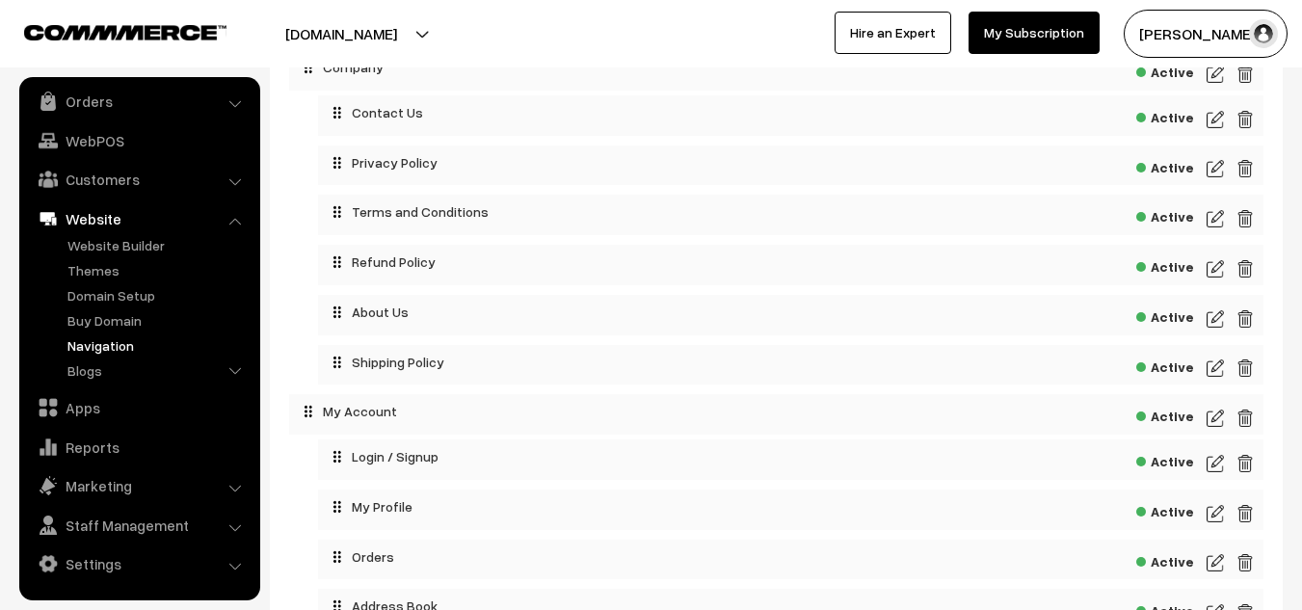
scroll to position [260, 0]
drag, startPoint x: 375, startPoint y: 319, endPoint x: 379, endPoint y: 117, distance: 202.4
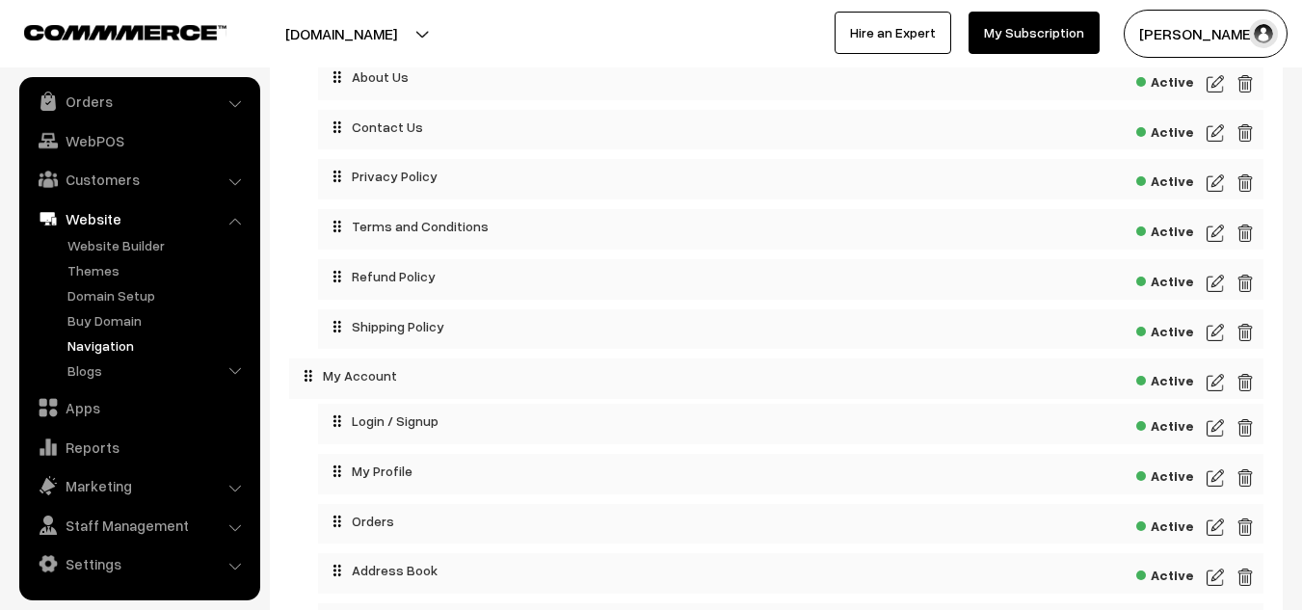
scroll to position [195, 0]
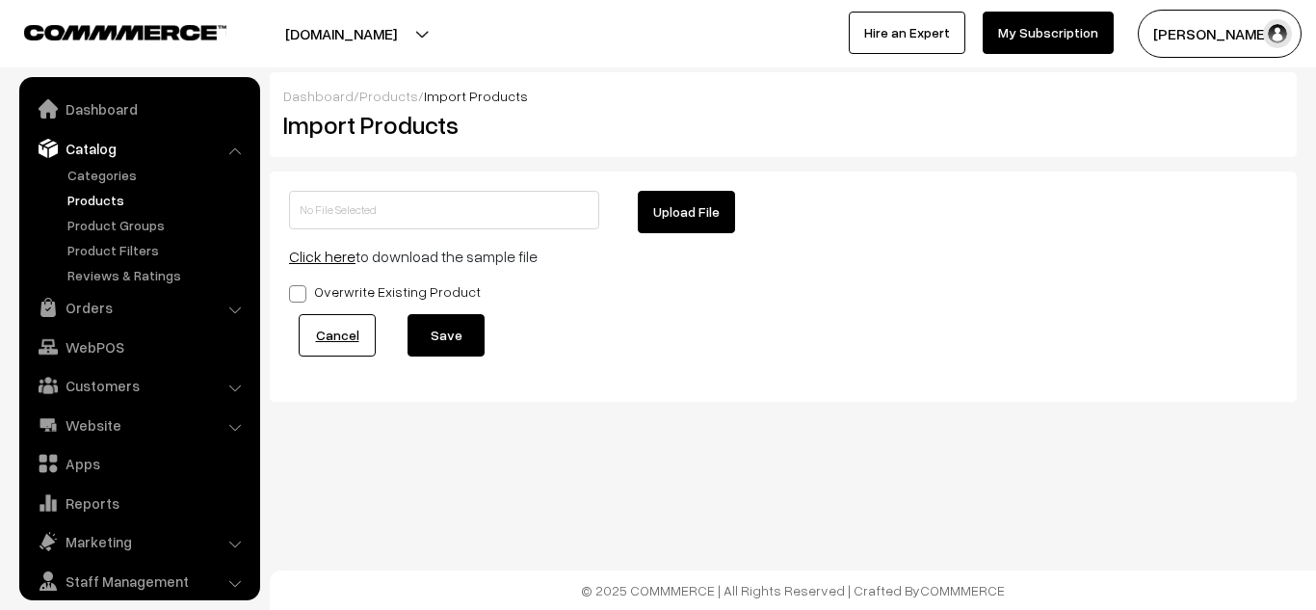
scroll to position [54, 0]
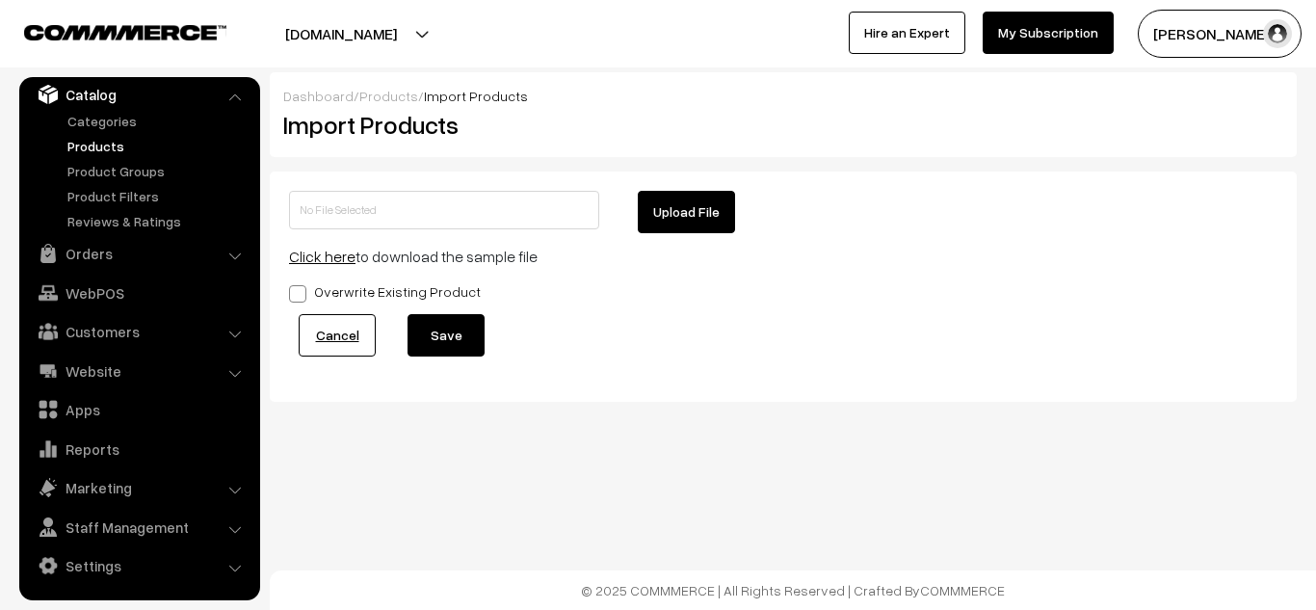
drag, startPoint x: 0, startPoint y: 0, endPoint x: 97, endPoint y: 146, distance: 175.1
click at [97, 146] on link "Products" at bounding box center [158, 146] width 191 height 20
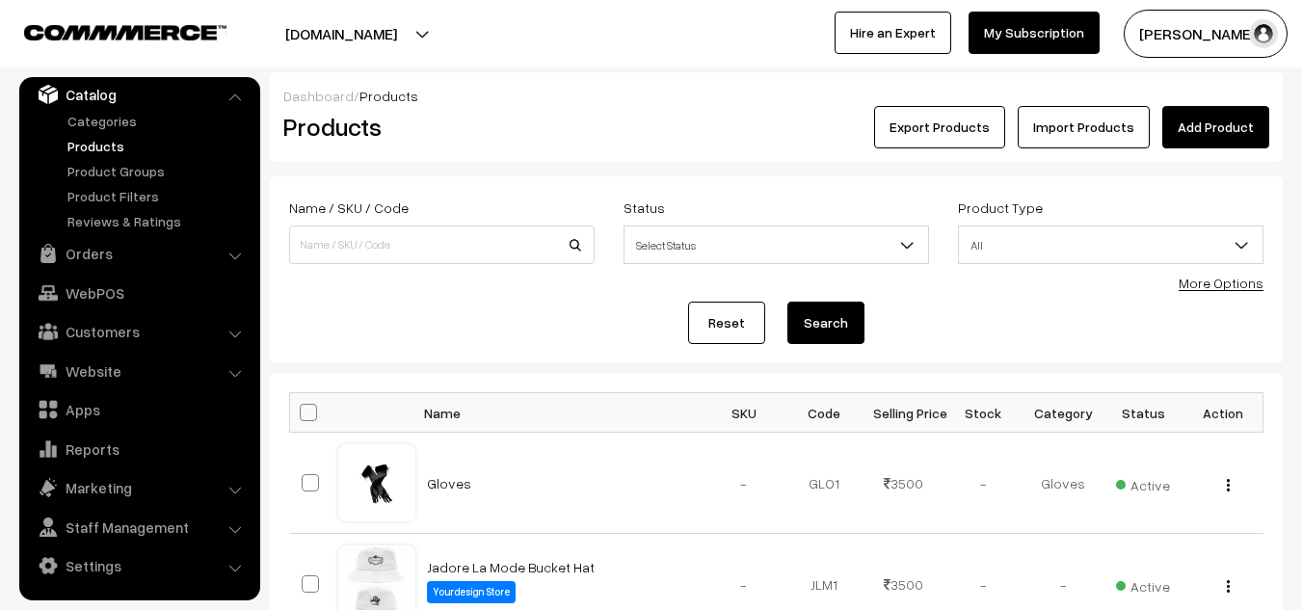
click at [1063, 110] on link "Import Products" at bounding box center [1084, 127] width 132 height 42
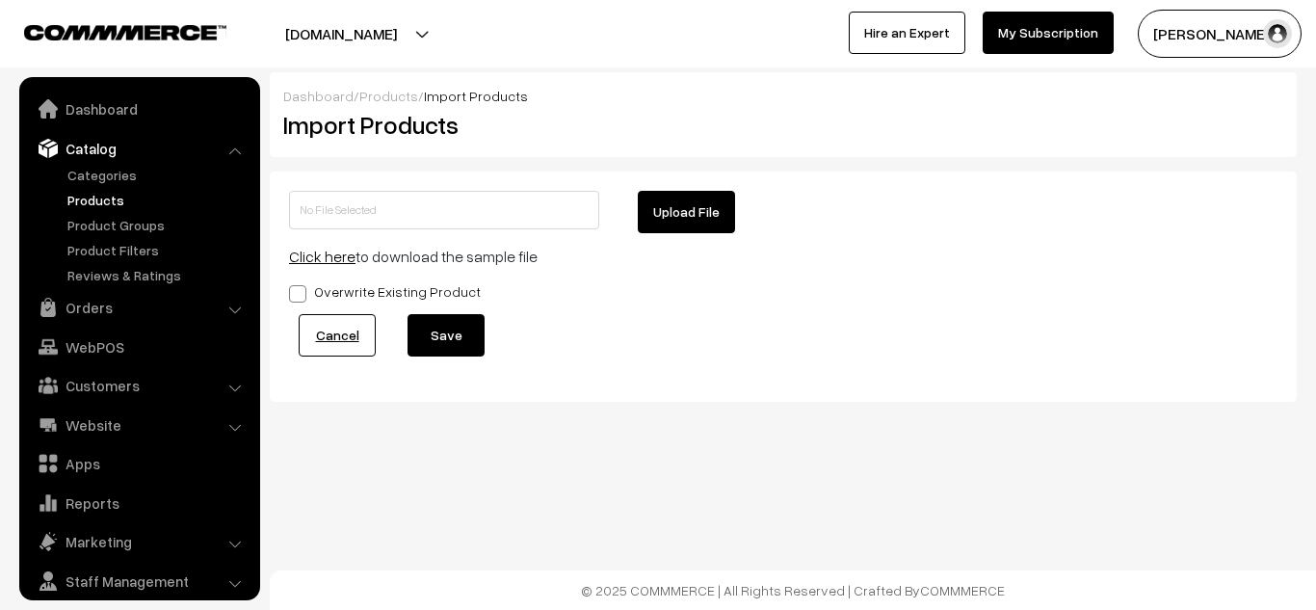
scroll to position [54, 0]
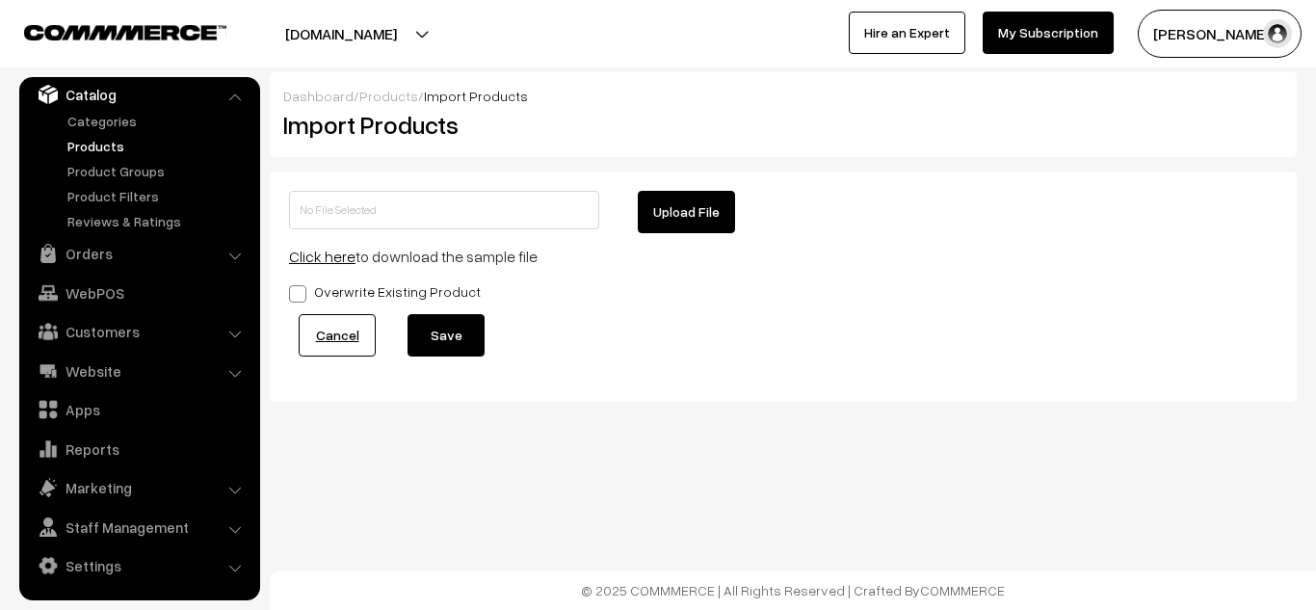
click at [676, 218] on button "Upload File" at bounding box center [686, 212] width 97 height 42
type input "1755867462-product-export.zip"
click at [466, 340] on button "Save" at bounding box center [446, 335] width 77 height 42
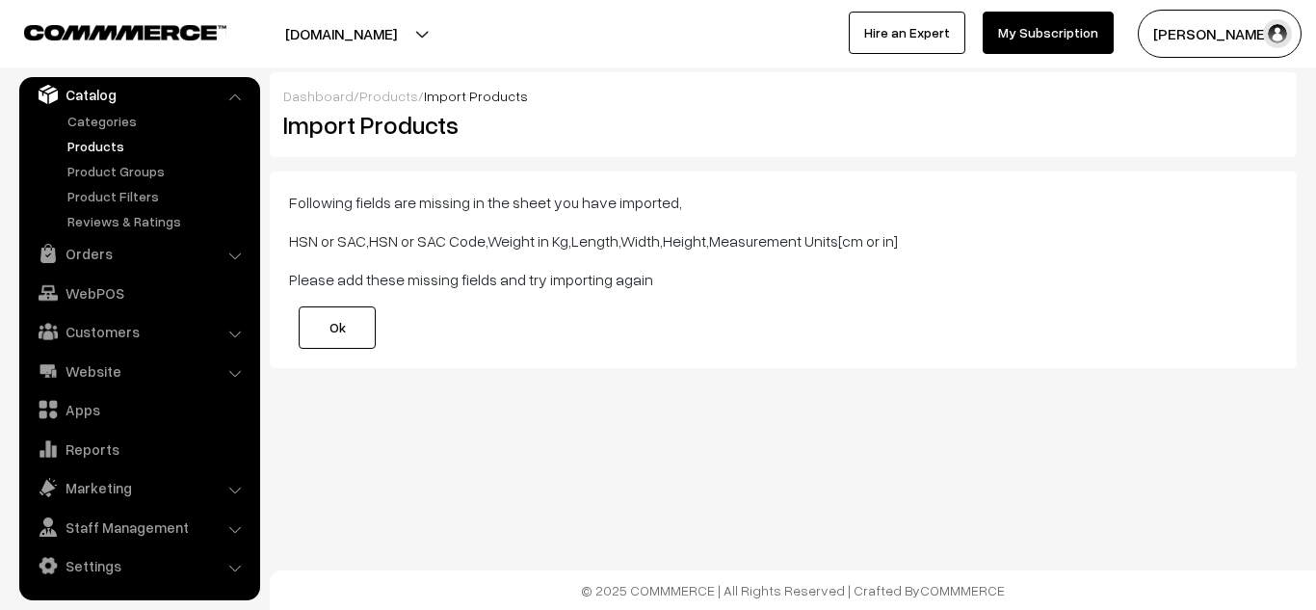
click at [340, 333] on link "Ok" at bounding box center [337, 327] width 77 height 42
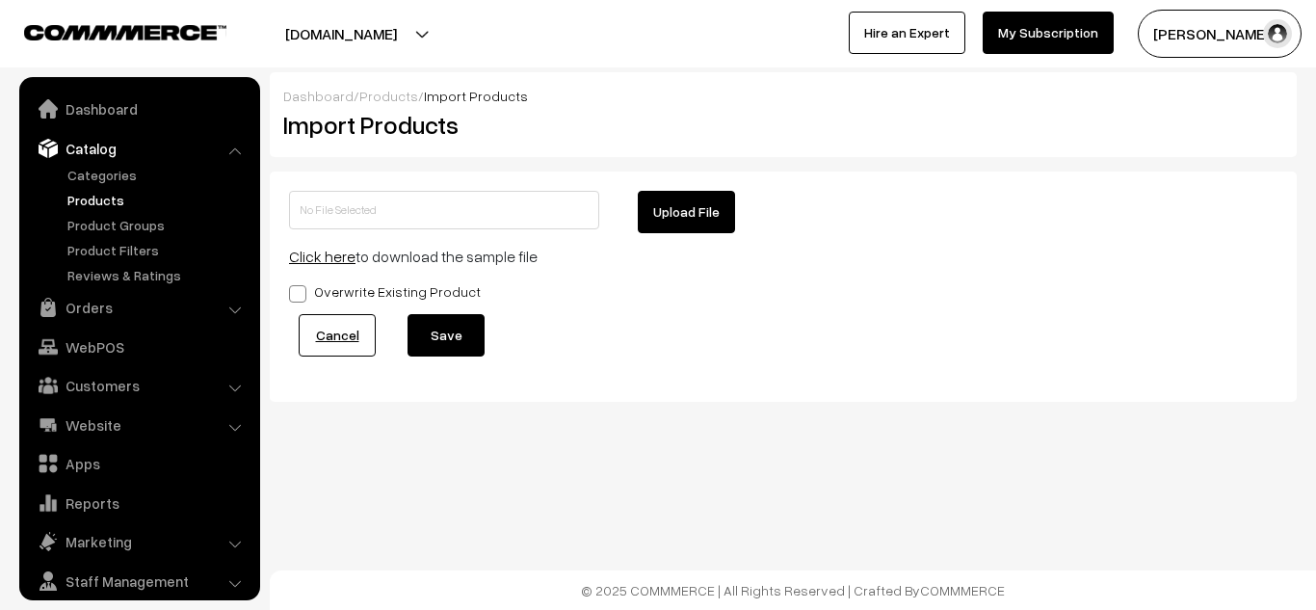
scroll to position [54, 0]
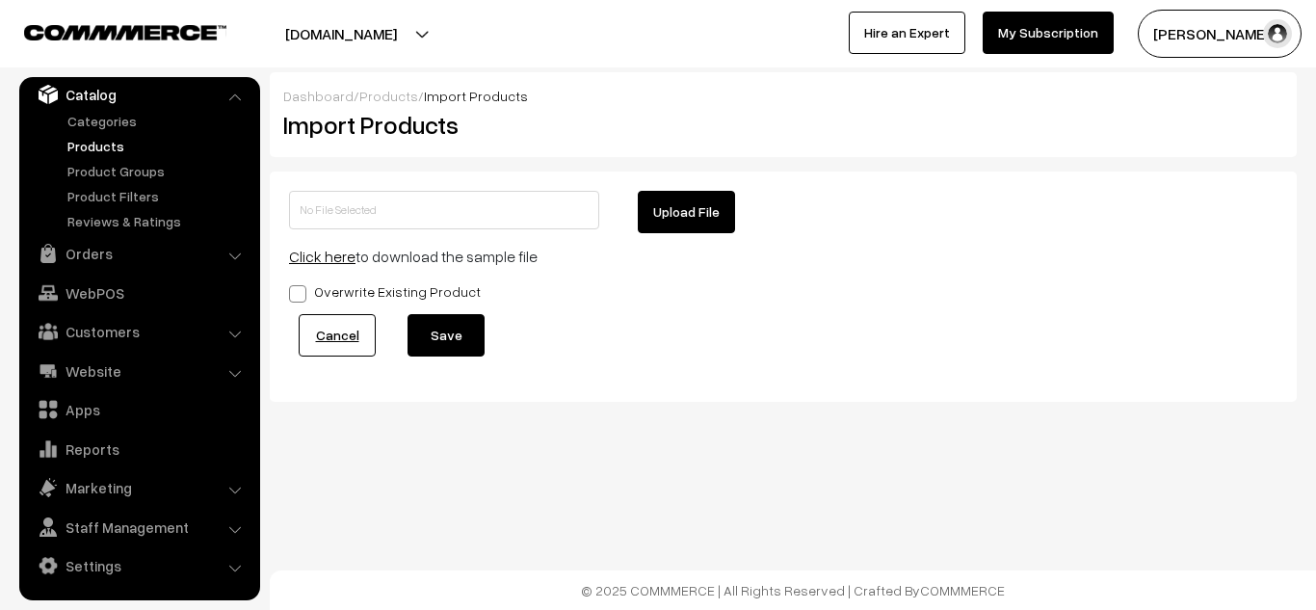
click at [340, 333] on link "Cancel" at bounding box center [337, 335] width 77 height 42
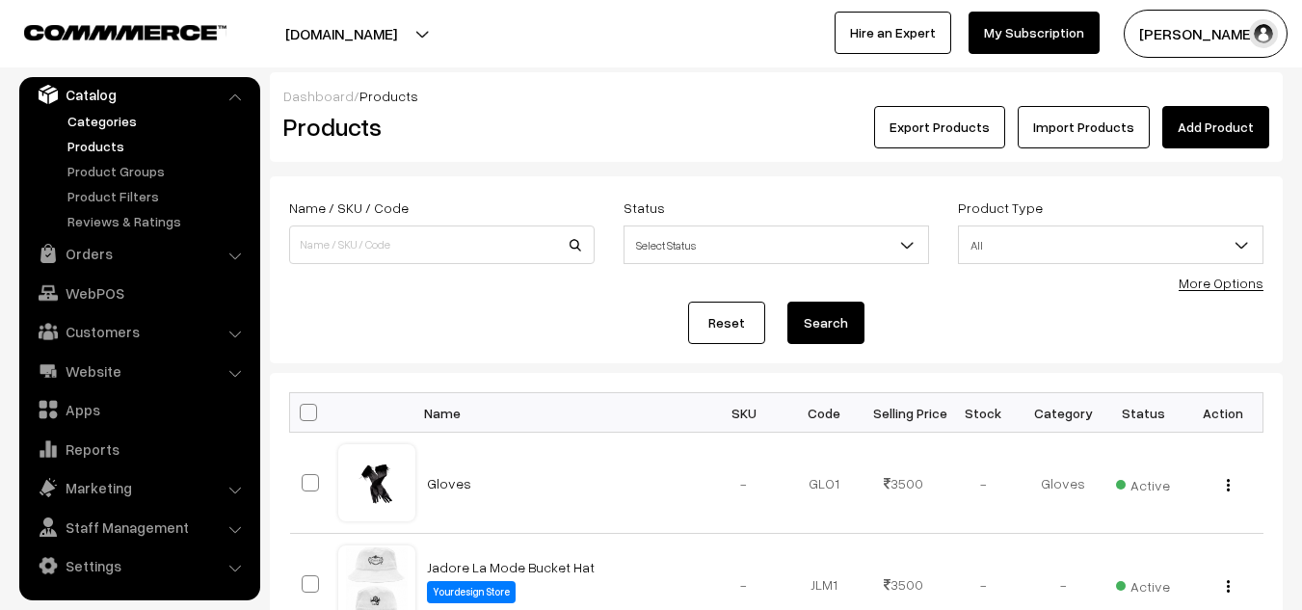
click at [109, 123] on link "Categories" at bounding box center [158, 121] width 191 height 20
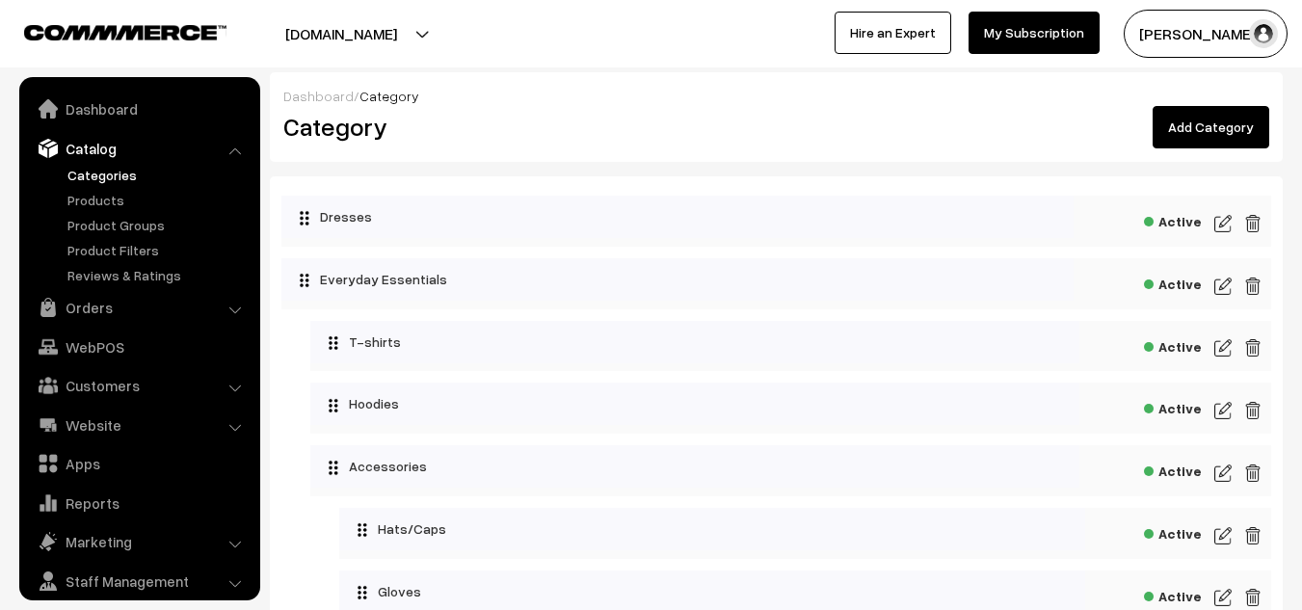
scroll to position [54, 0]
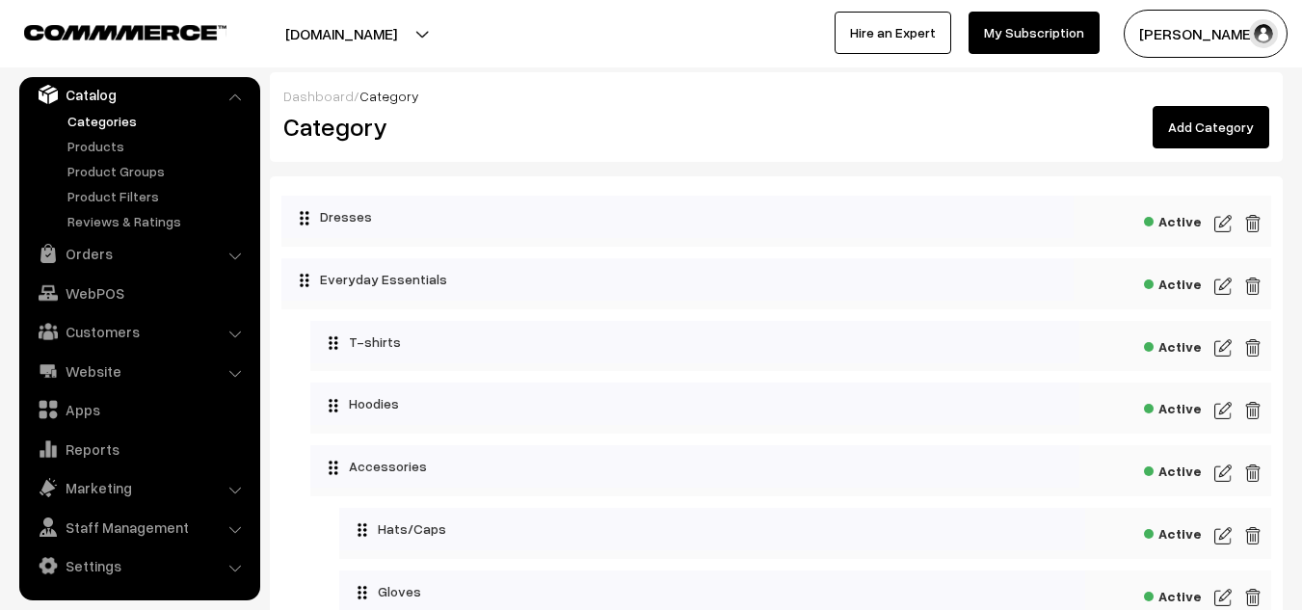
click at [322, 43] on button "[DOMAIN_NAME]" at bounding box center [341, 34] width 247 height 48
click at [105, 365] on link "Website" at bounding box center [138, 371] width 229 height 35
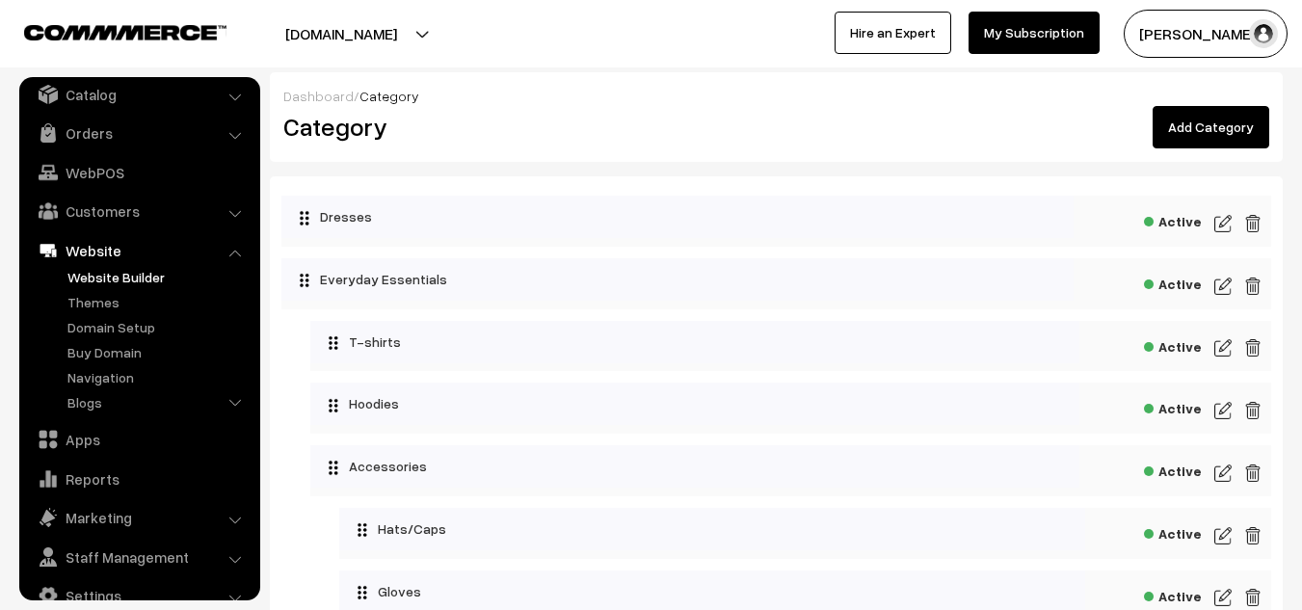
click at [139, 273] on link "Website Builder" at bounding box center [158, 277] width 191 height 20
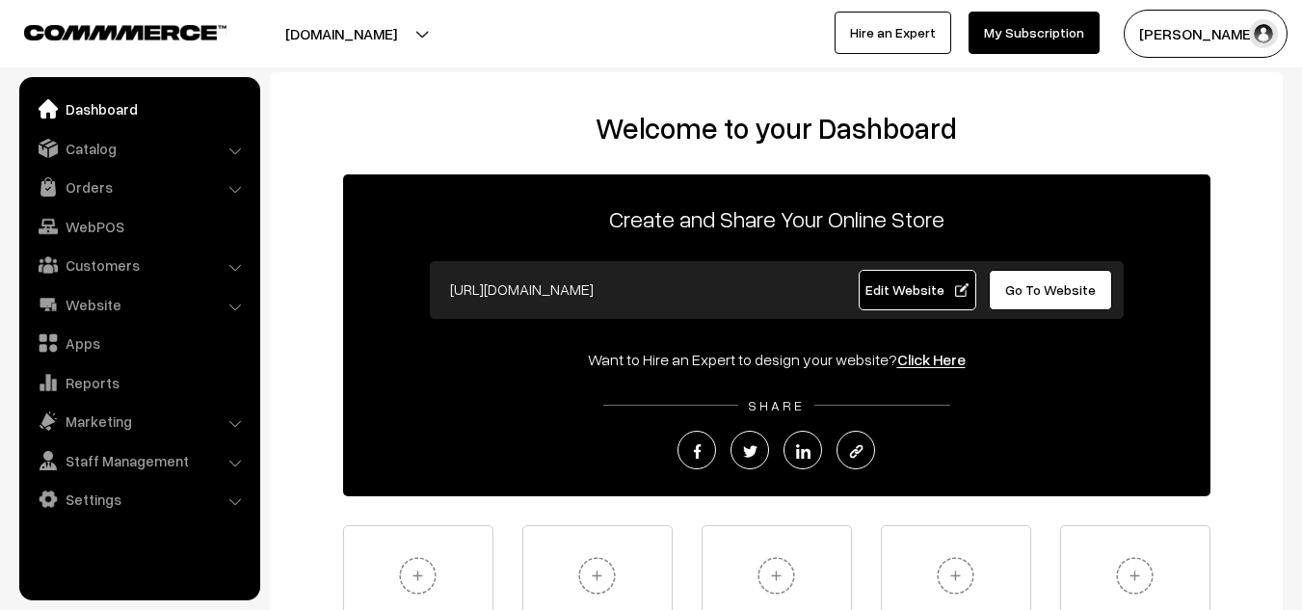
scroll to position [233, 0]
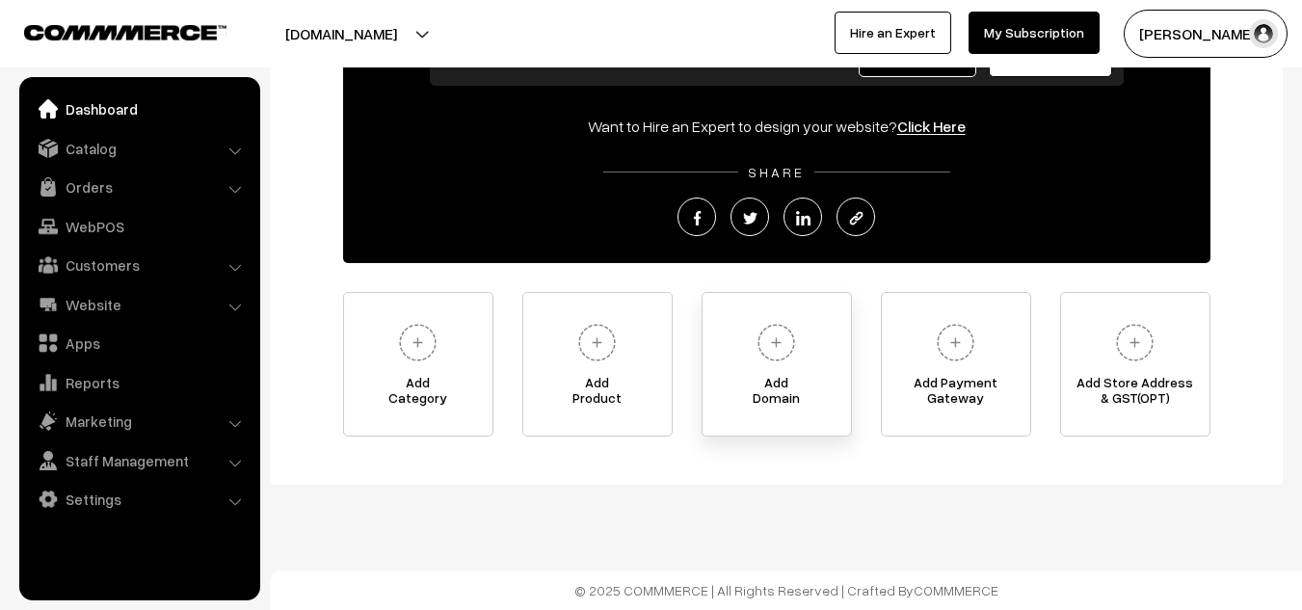
click at [780, 382] on span "Add Domain" at bounding box center [776, 394] width 148 height 39
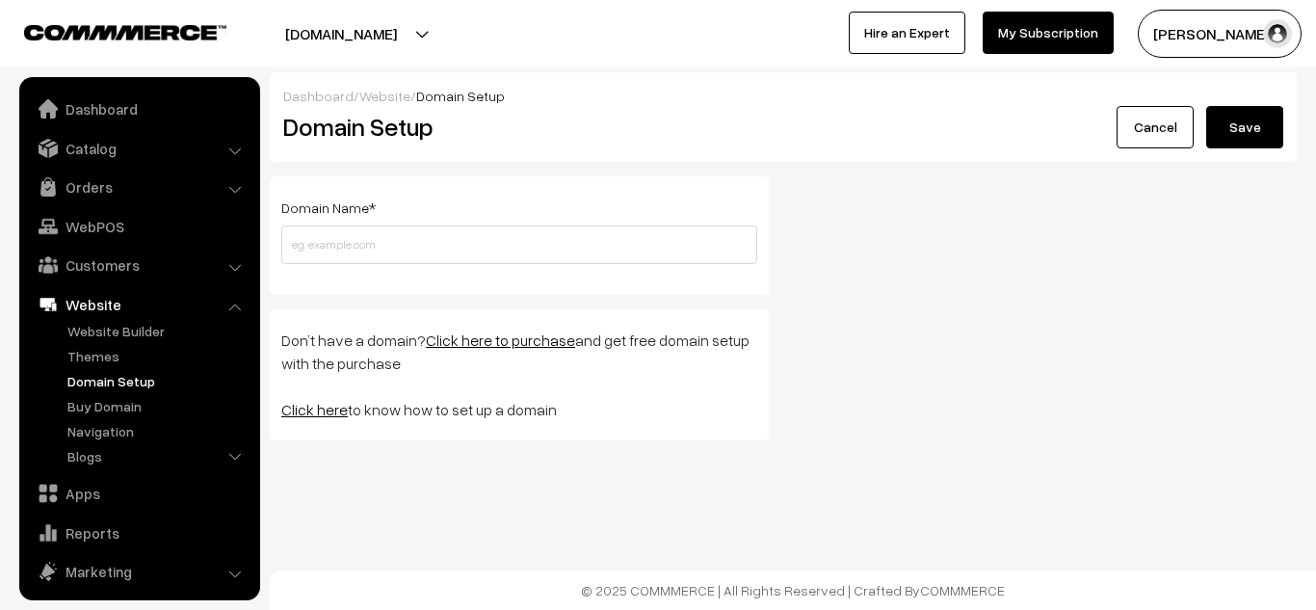
scroll to position [86, 0]
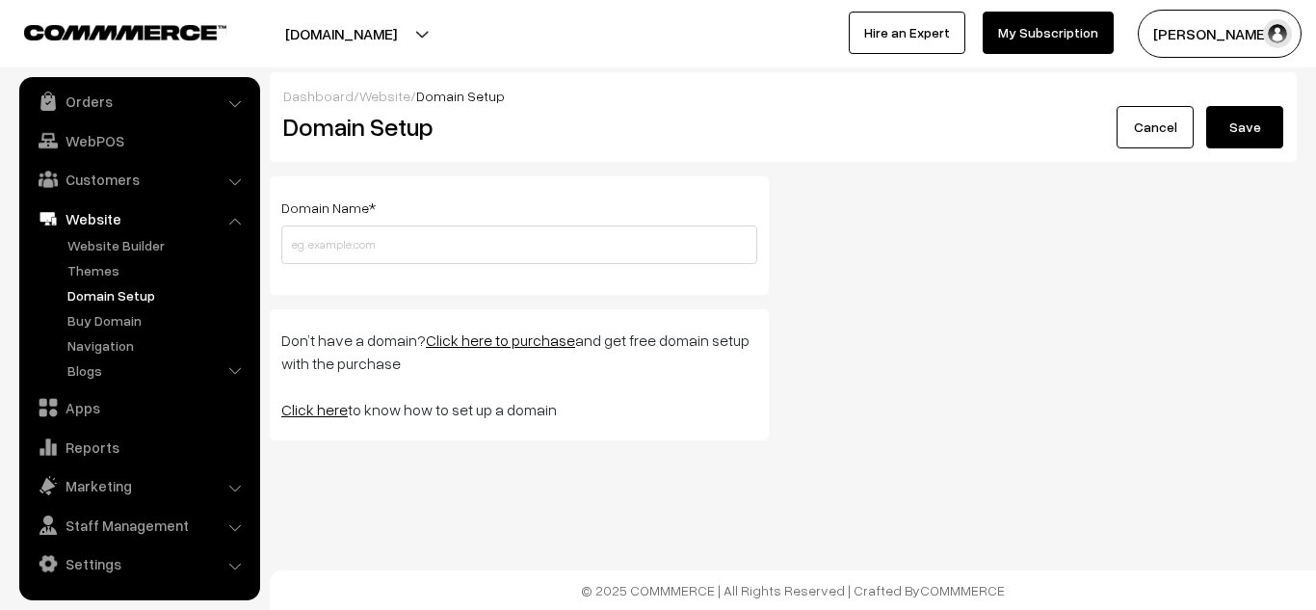
click at [316, 410] on link "Click here" at bounding box center [314, 409] width 66 height 19
click at [100, 109] on link "Orders" at bounding box center [138, 101] width 229 height 35
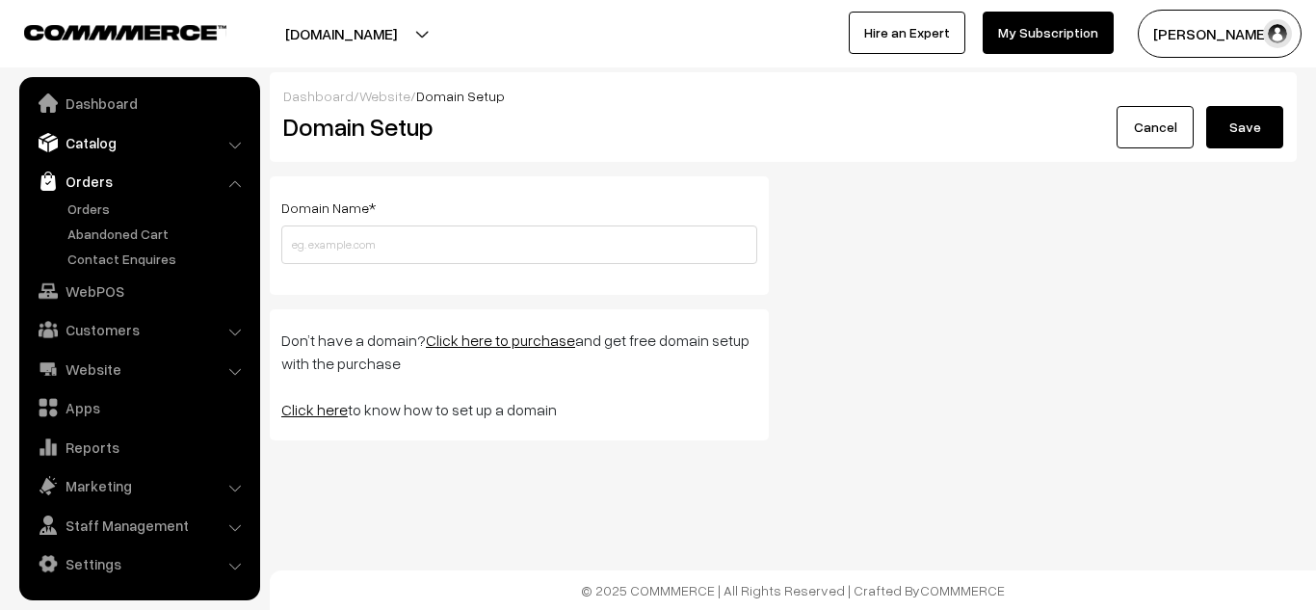
click at [99, 139] on link "Catalog" at bounding box center [138, 142] width 229 height 35
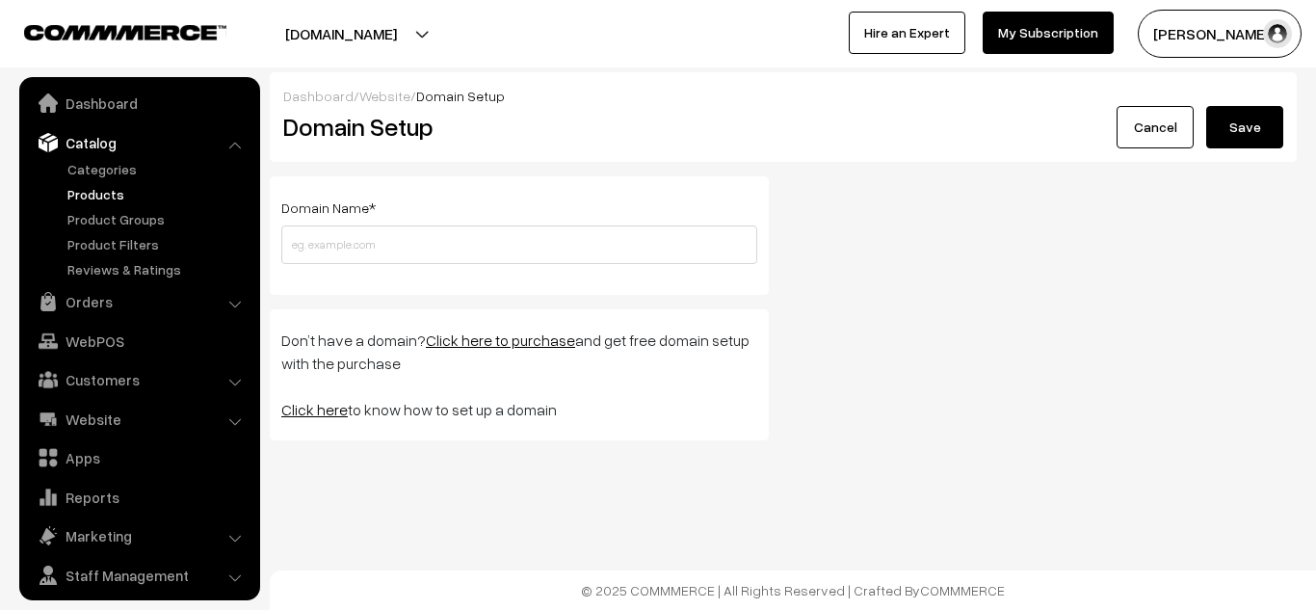
click at [92, 198] on link "Products" at bounding box center [158, 194] width 191 height 20
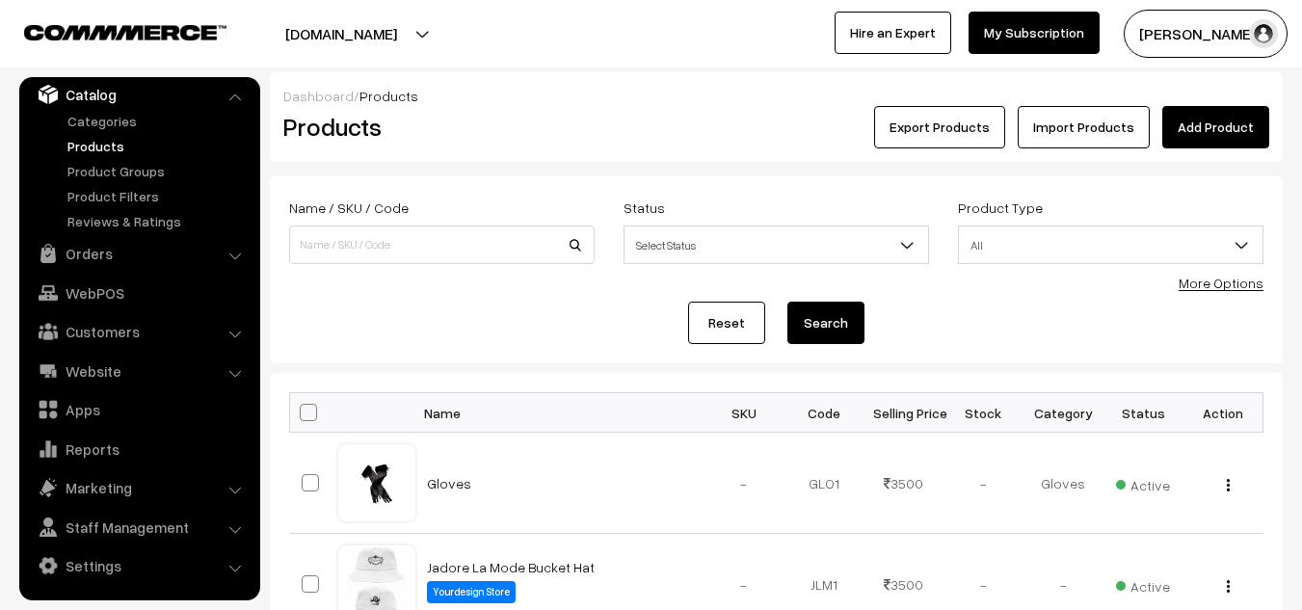
click at [1073, 134] on link "Import Products" at bounding box center [1084, 127] width 132 height 42
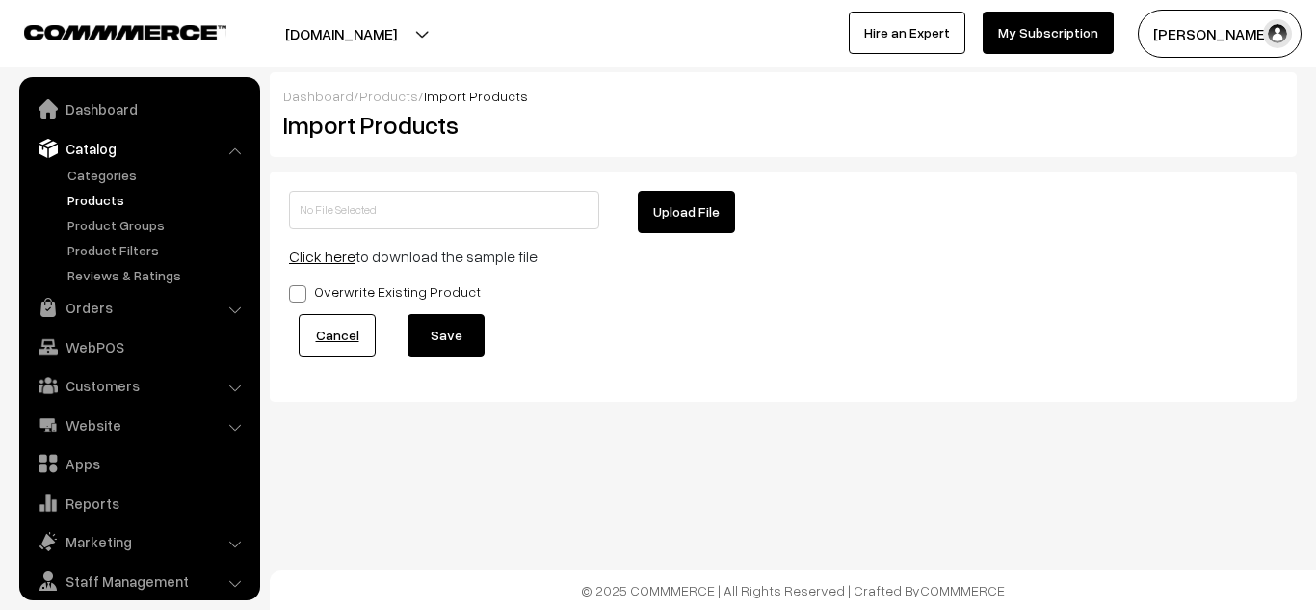
scroll to position [54, 0]
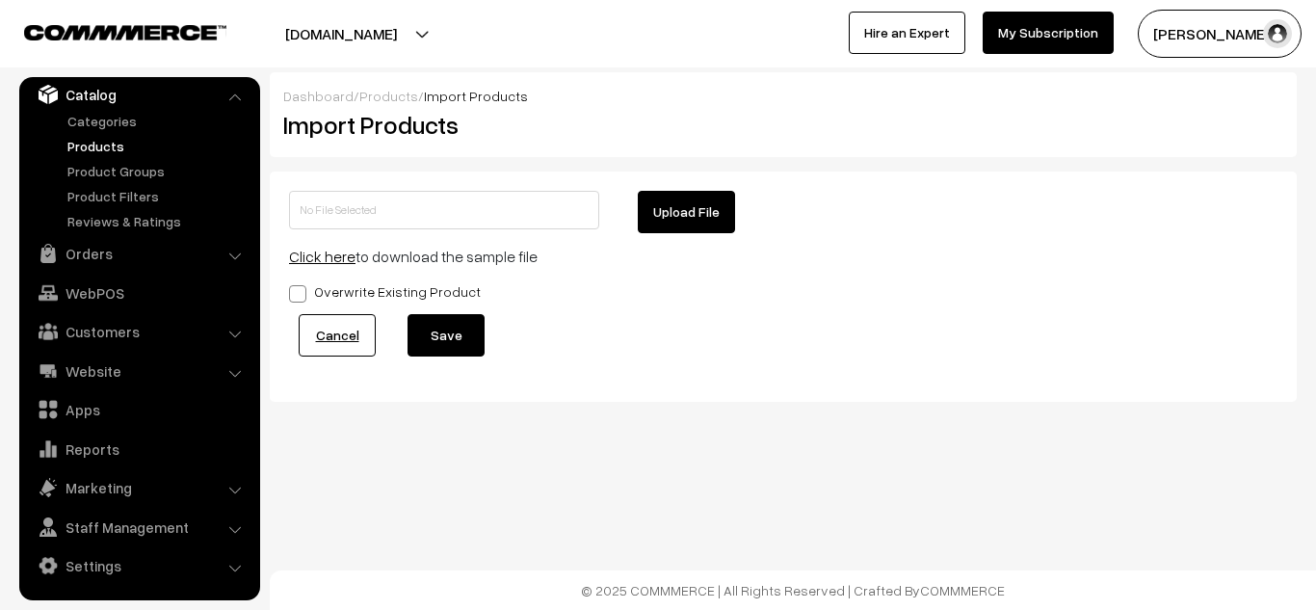
click at [666, 229] on button "Upload File" at bounding box center [686, 212] width 97 height 42
type input "1755867462-product-export.zip"
click at [456, 344] on button "Save" at bounding box center [446, 335] width 77 height 42
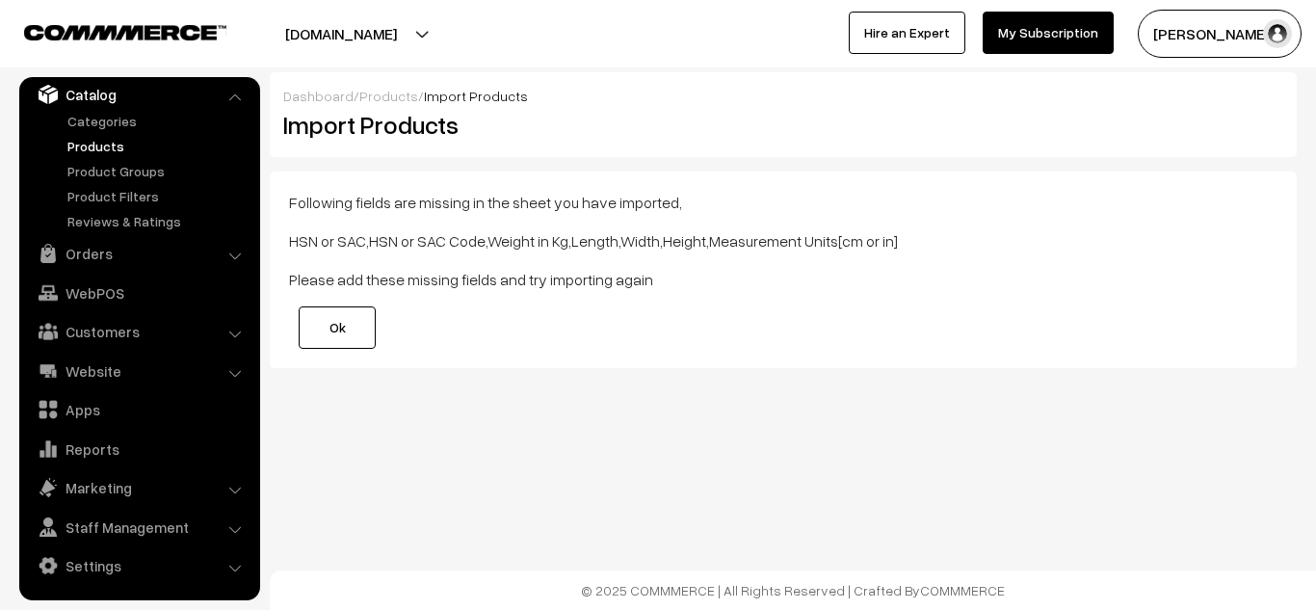
click at [355, 329] on link "Ok" at bounding box center [337, 327] width 77 height 42
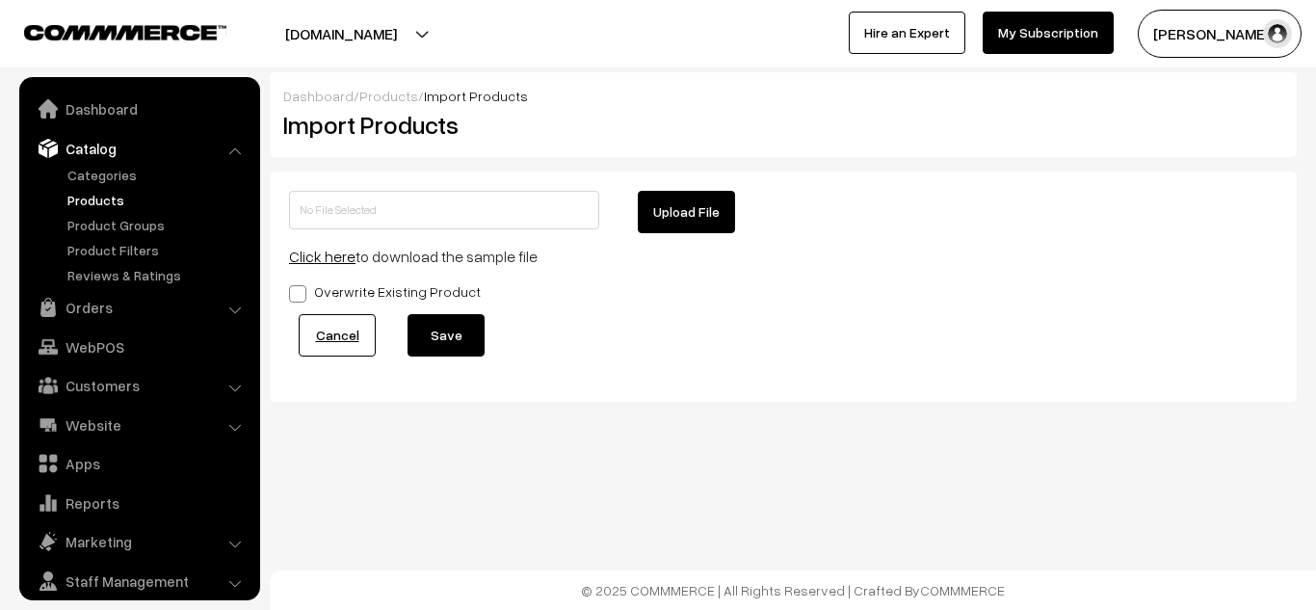
scroll to position [54, 0]
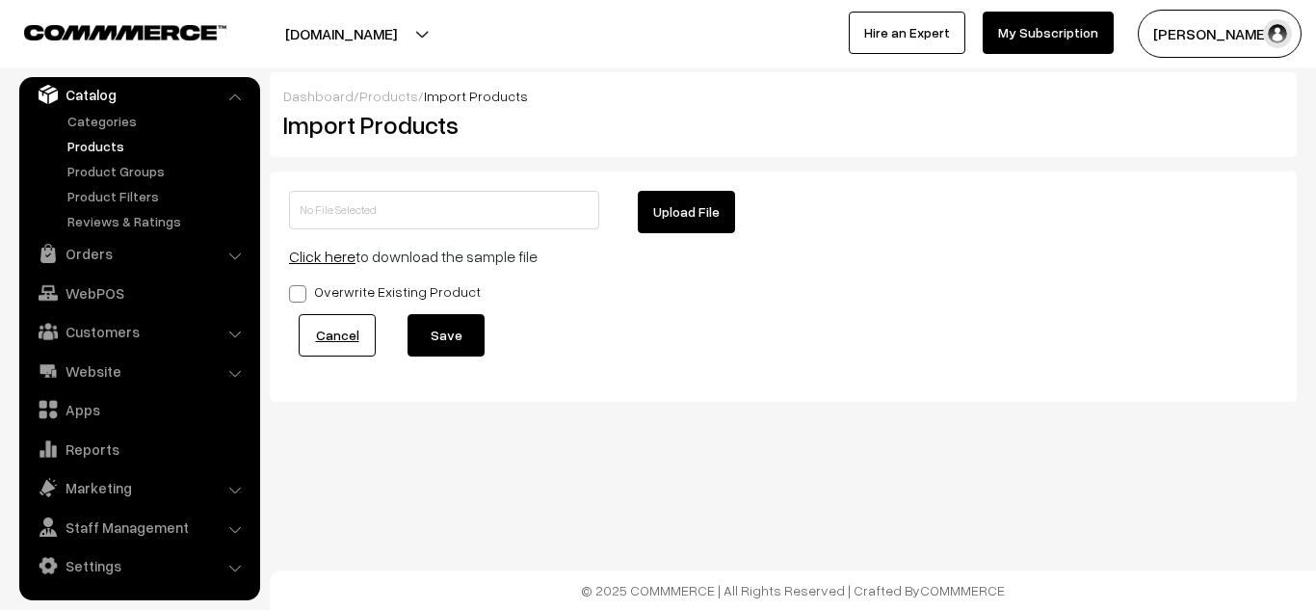
click at [686, 213] on button "Upload File" at bounding box center [686, 212] width 97 height 42
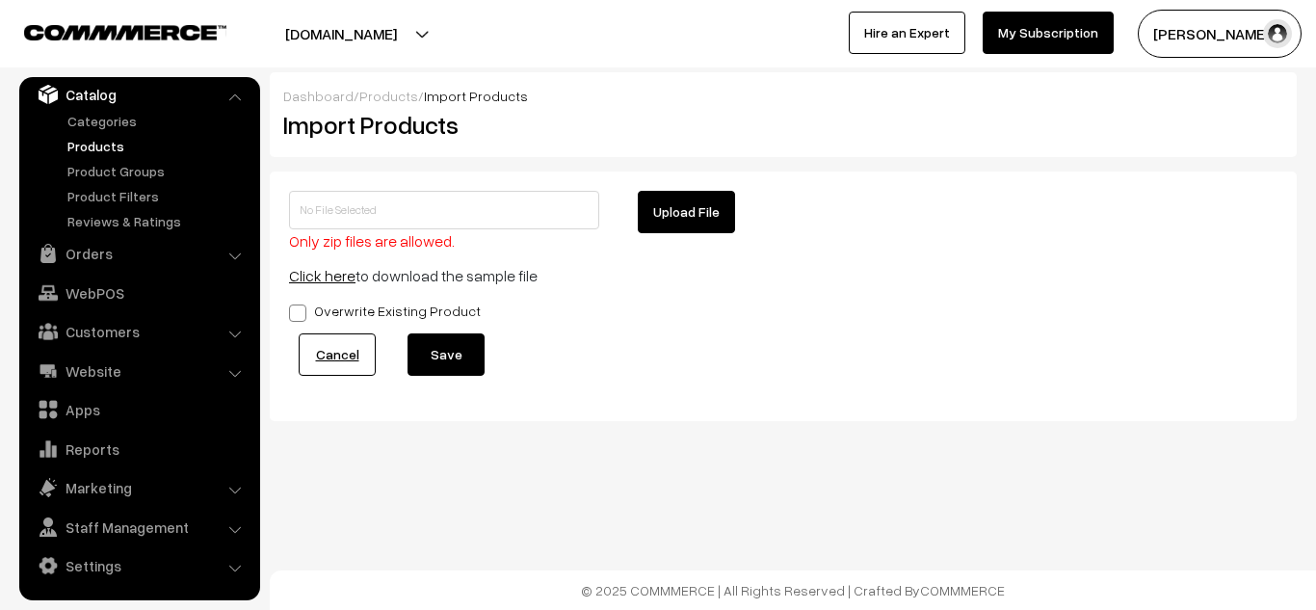
click at [670, 216] on button "Upload File" at bounding box center [686, 212] width 97 height 42
type input "1755867462-product-export.zip"
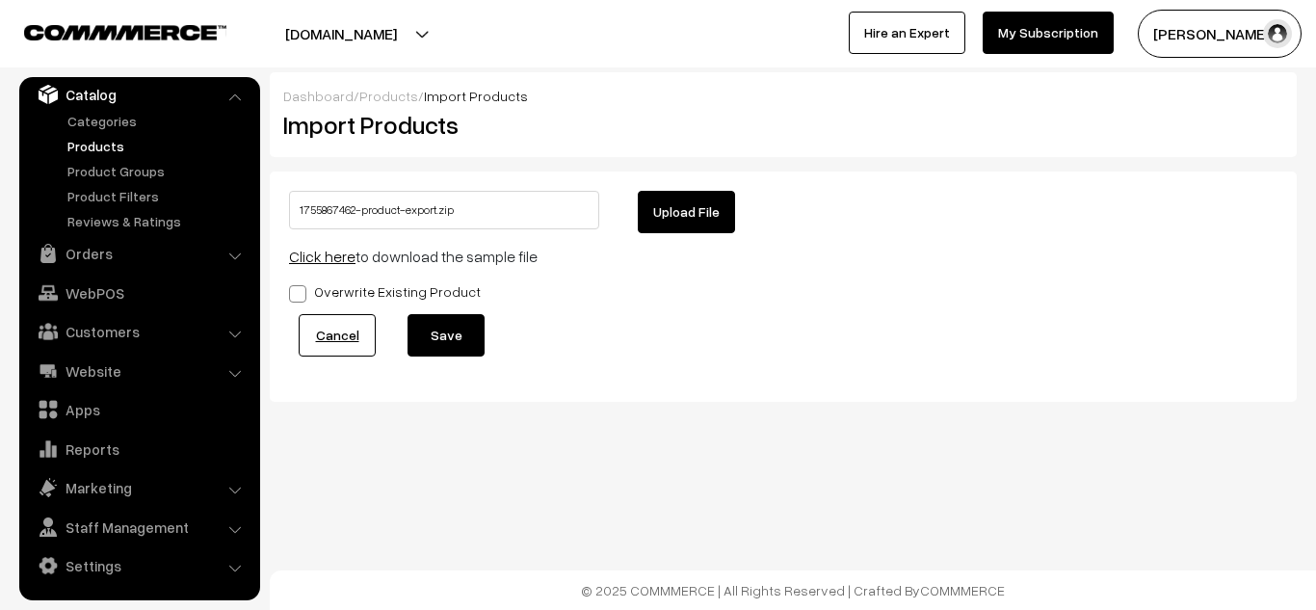
click at [434, 337] on button "Save" at bounding box center [446, 335] width 77 height 42
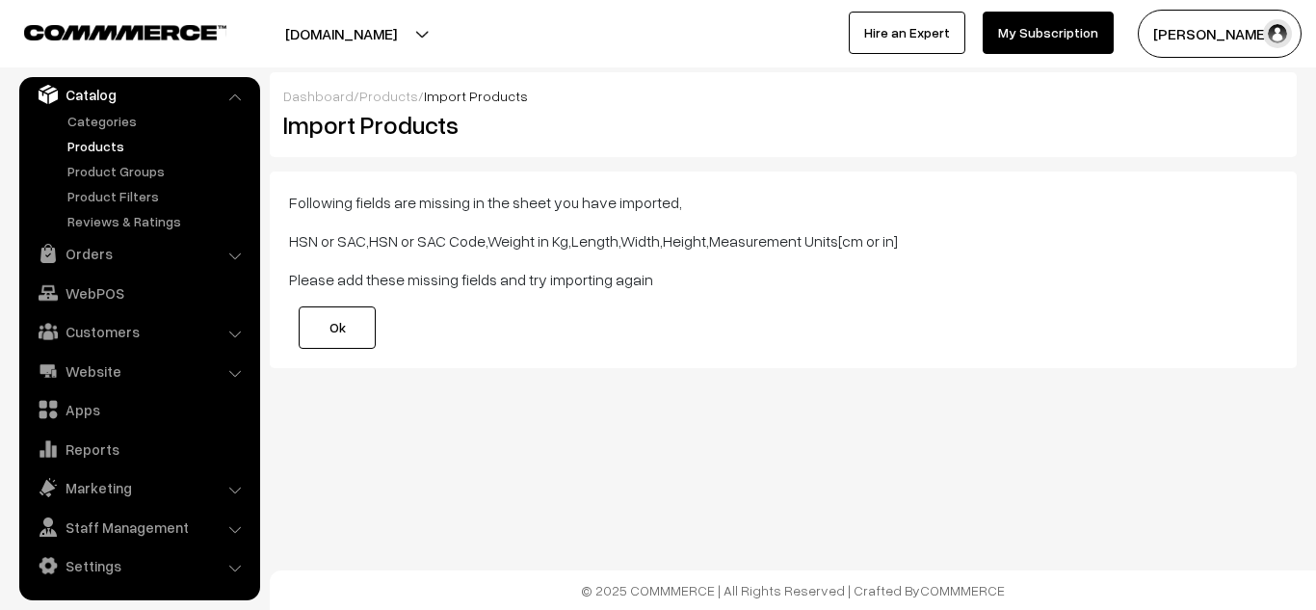
click at [347, 328] on link "Ok" at bounding box center [337, 327] width 77 height 42
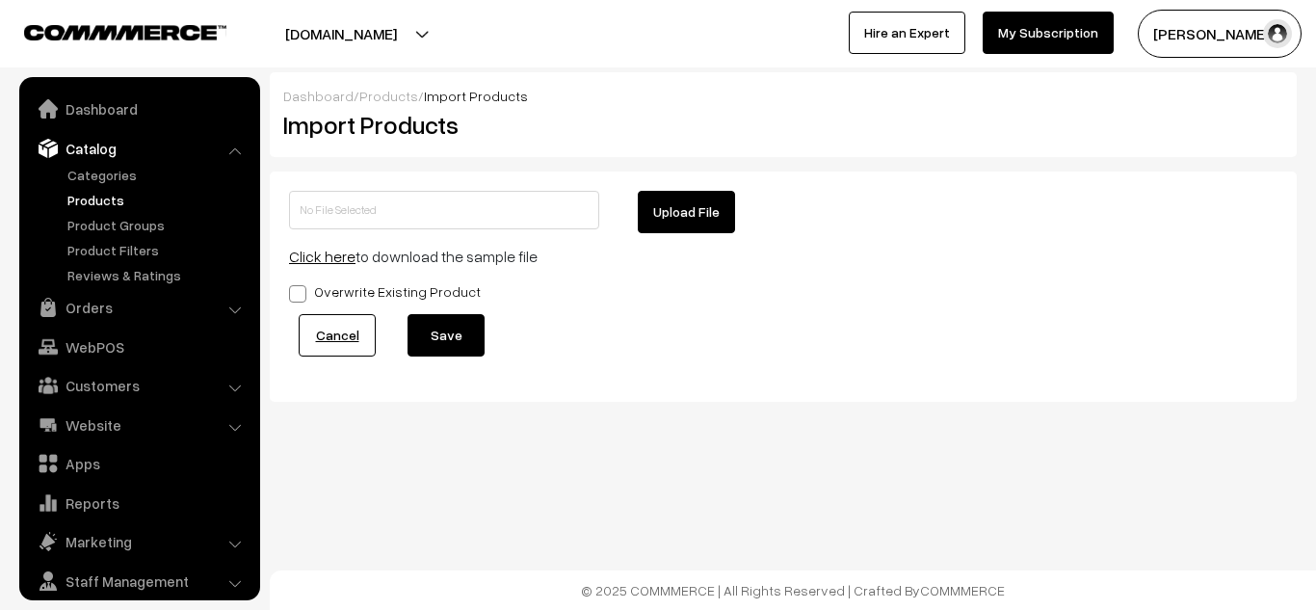
scroll to position [54, 0]
